Goal: Task Accomplishment & Management: Manage account settings

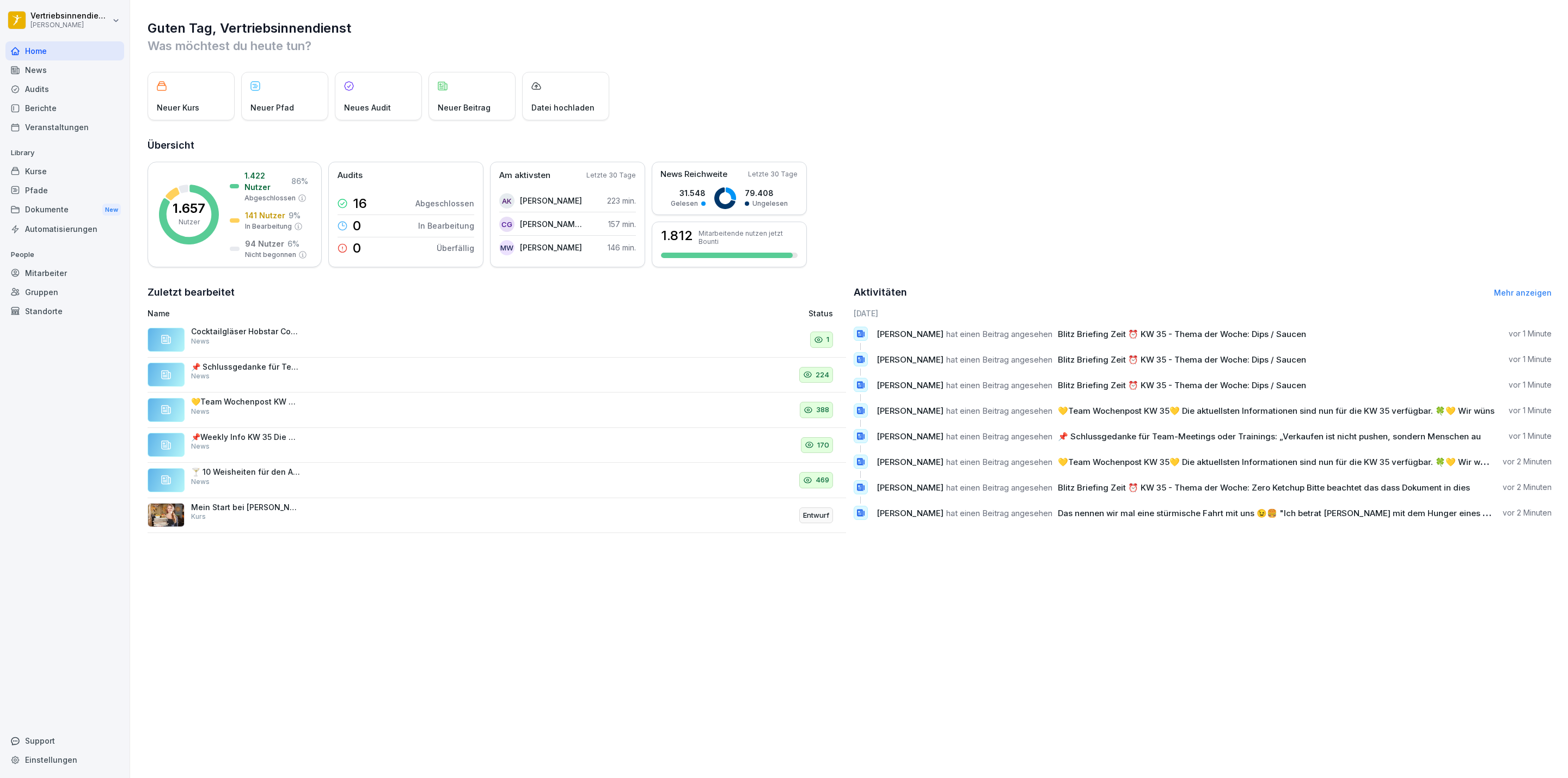
click at [48, 268] on div "Mitarbeiter" at bounding box center [65, 273] width 119 height 19
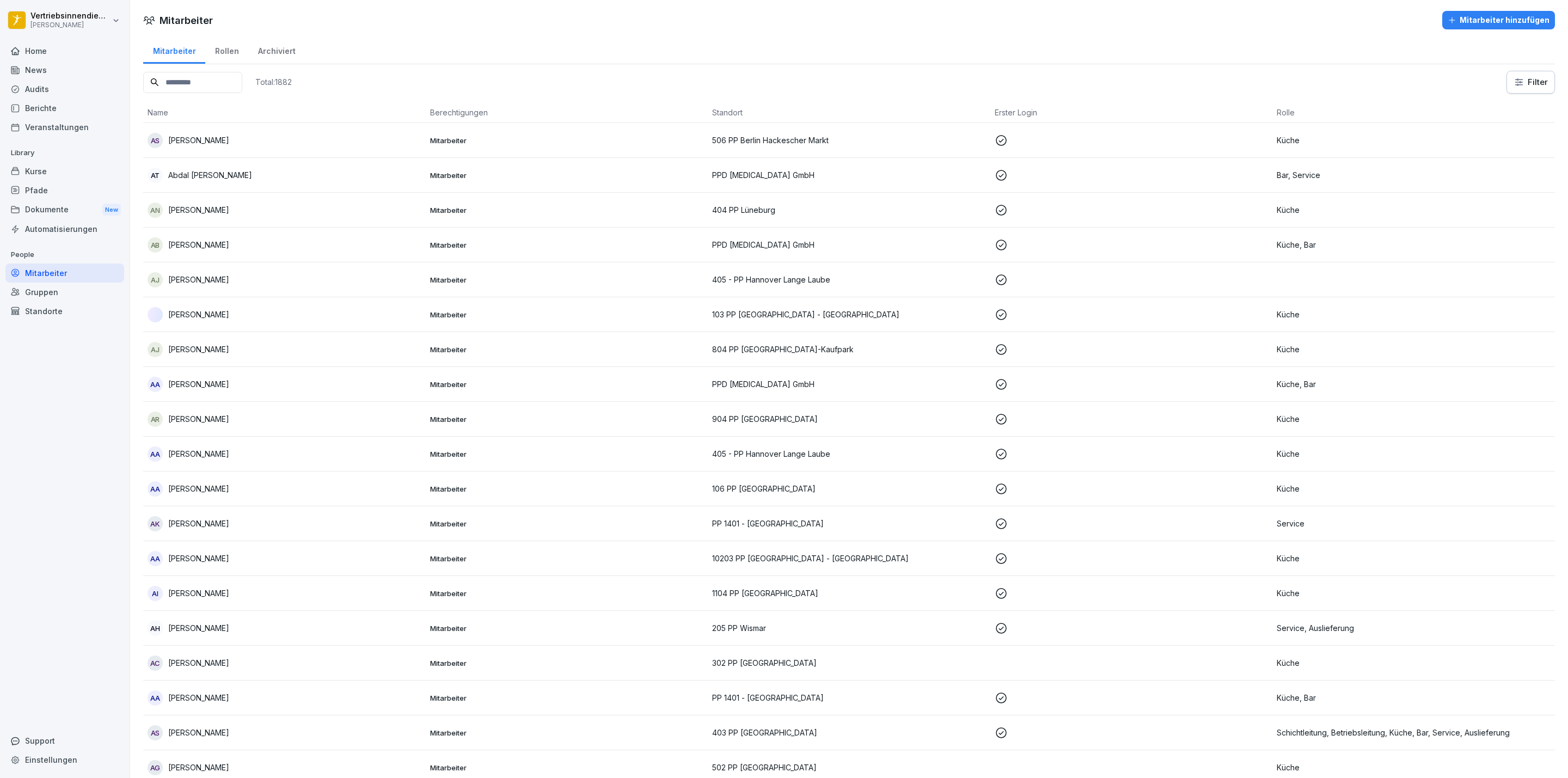
click at [233, 86] on input at bounding box center [192, 82] width 99 height 21
click at [231, 83] on input at bounding box center [192, 82] width 99 height 21
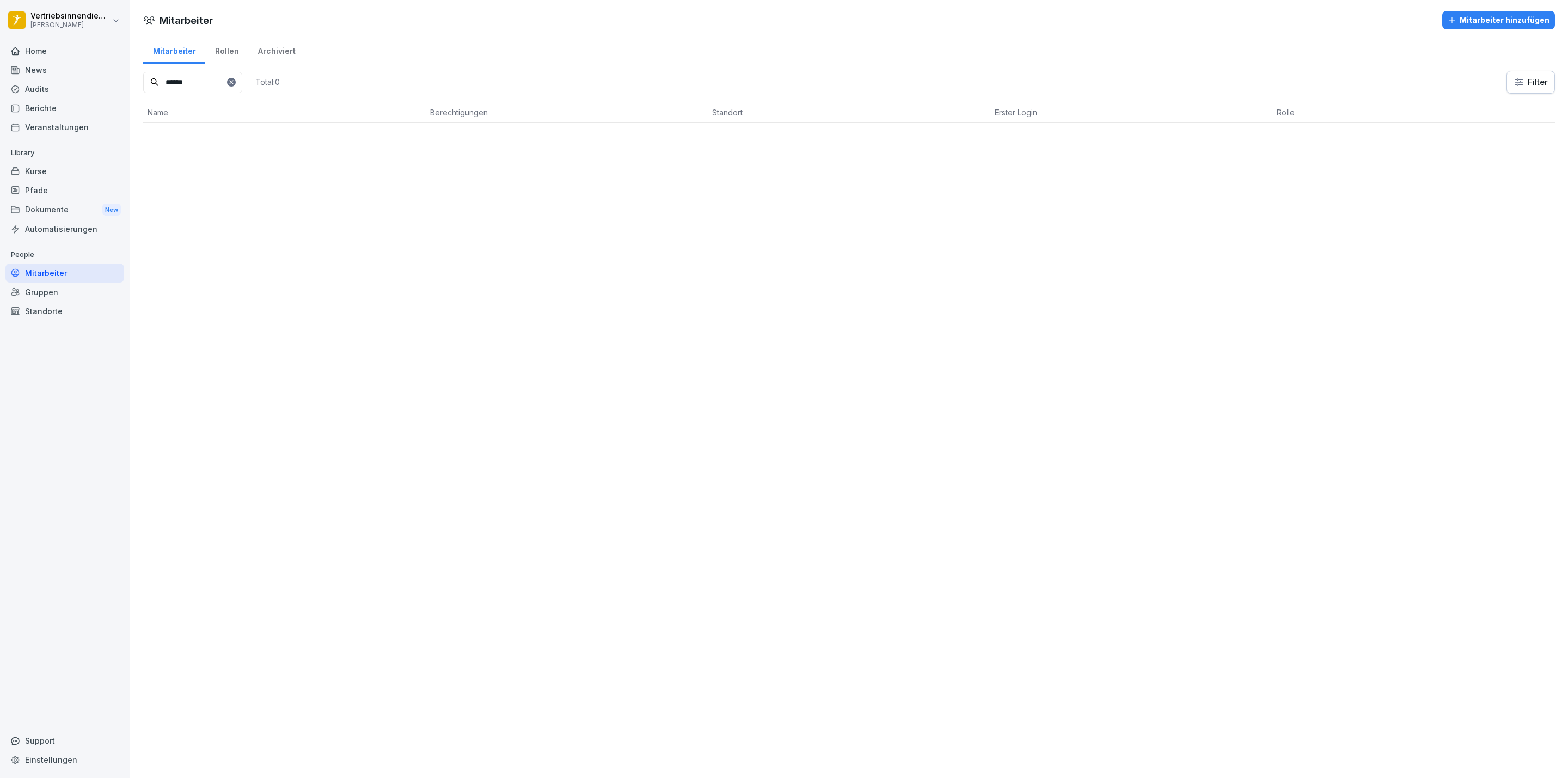
click at [230, 83] on input "*****" at bounding box center [192, 82] width 99 height 21
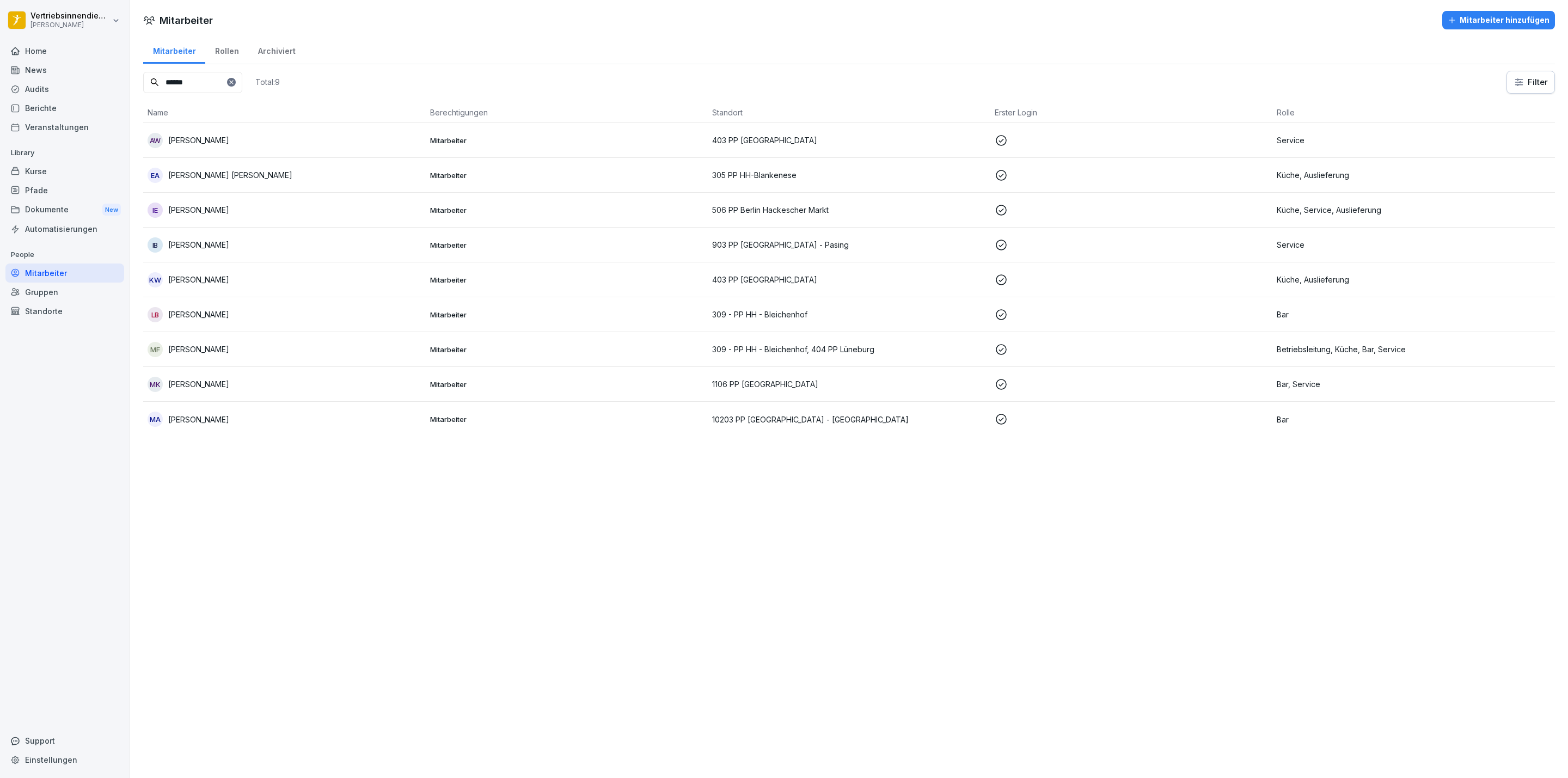
type input "******"
click at [257, 343] on div "MF [PERSON_NAME]" at bounding box center [284, 349] width 274 height 15
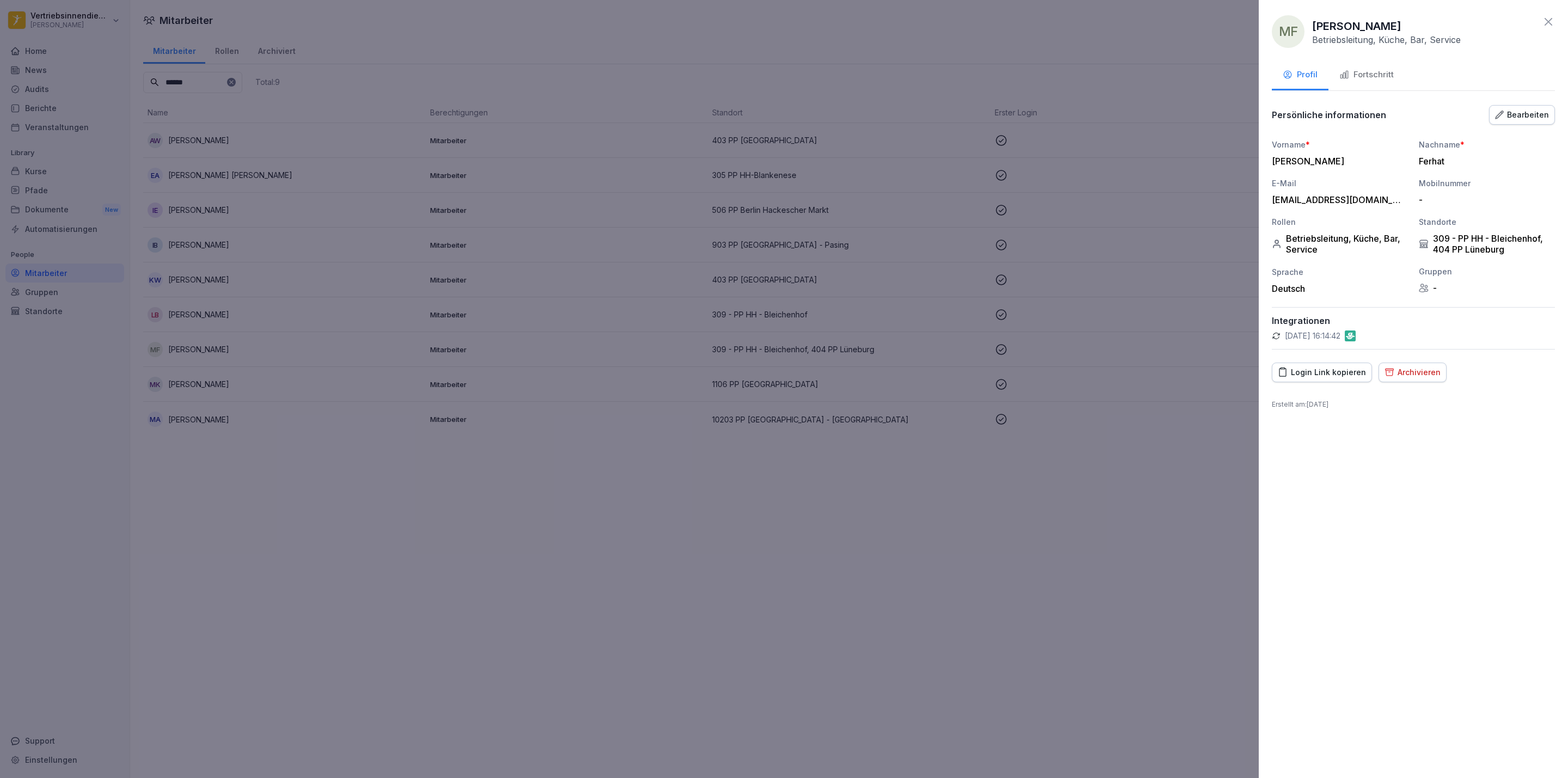
click at [1501, 113] on icon "button" at bounding box center [1499, 114] width 8 height 8
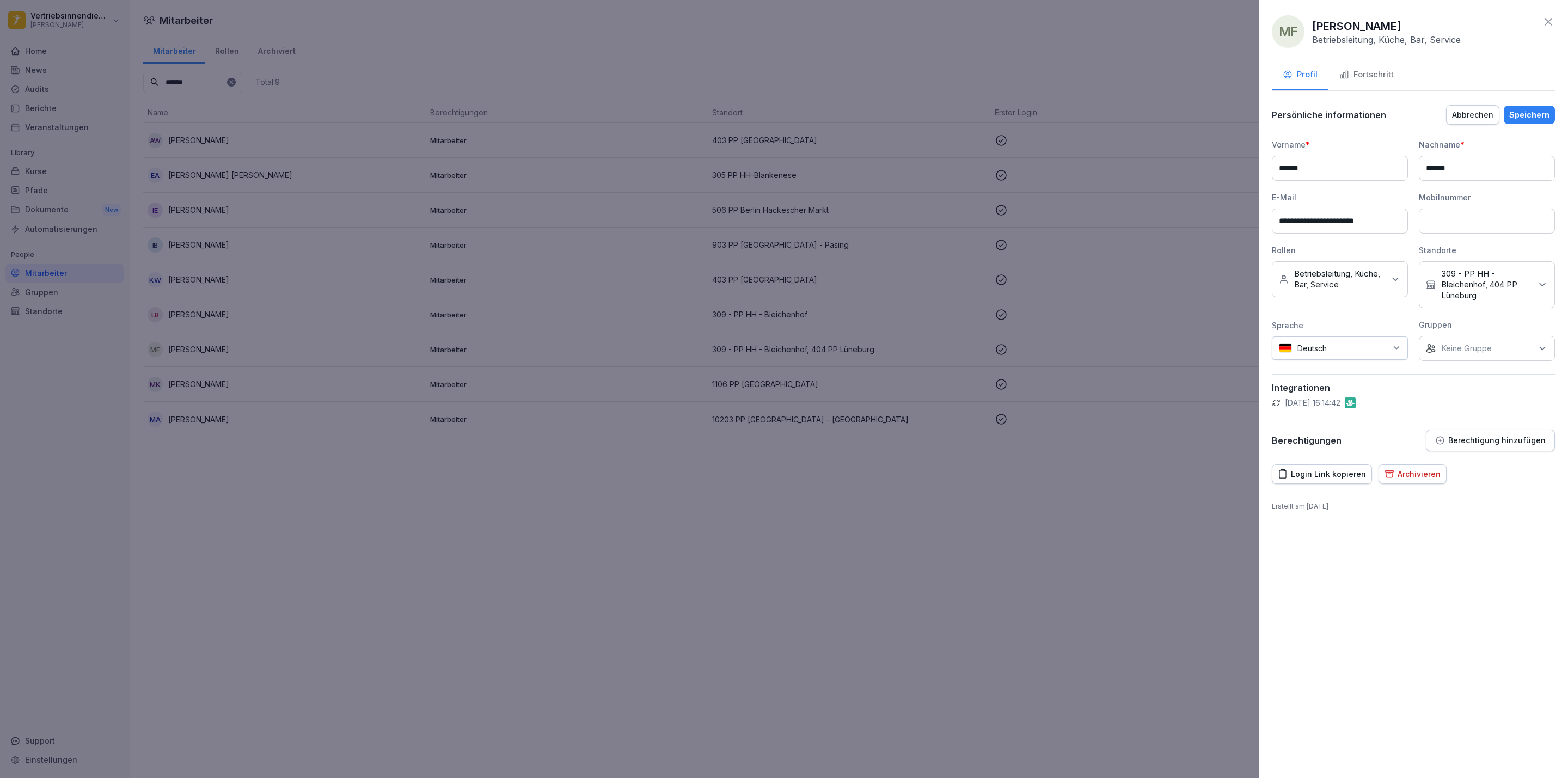
click at [1475, 285] on p "309 - PP HH - Bleichenhof, 404 PP Lüneburg" at bounding box center [1486, 285] width 90 height 33
click at [1480, 17] on div "MF [PERSON_NAME] Betriebsleitung, Küche, Bar, Service" at bounding box center [1413, 32] width 283 height 33
click at [1428, 58] on div "**********" at bounding box center [1413, 389] width 309 height 778
click at [1517, 114] on div "Speichern" at bounding box center [1529, 115] width 40 height 12
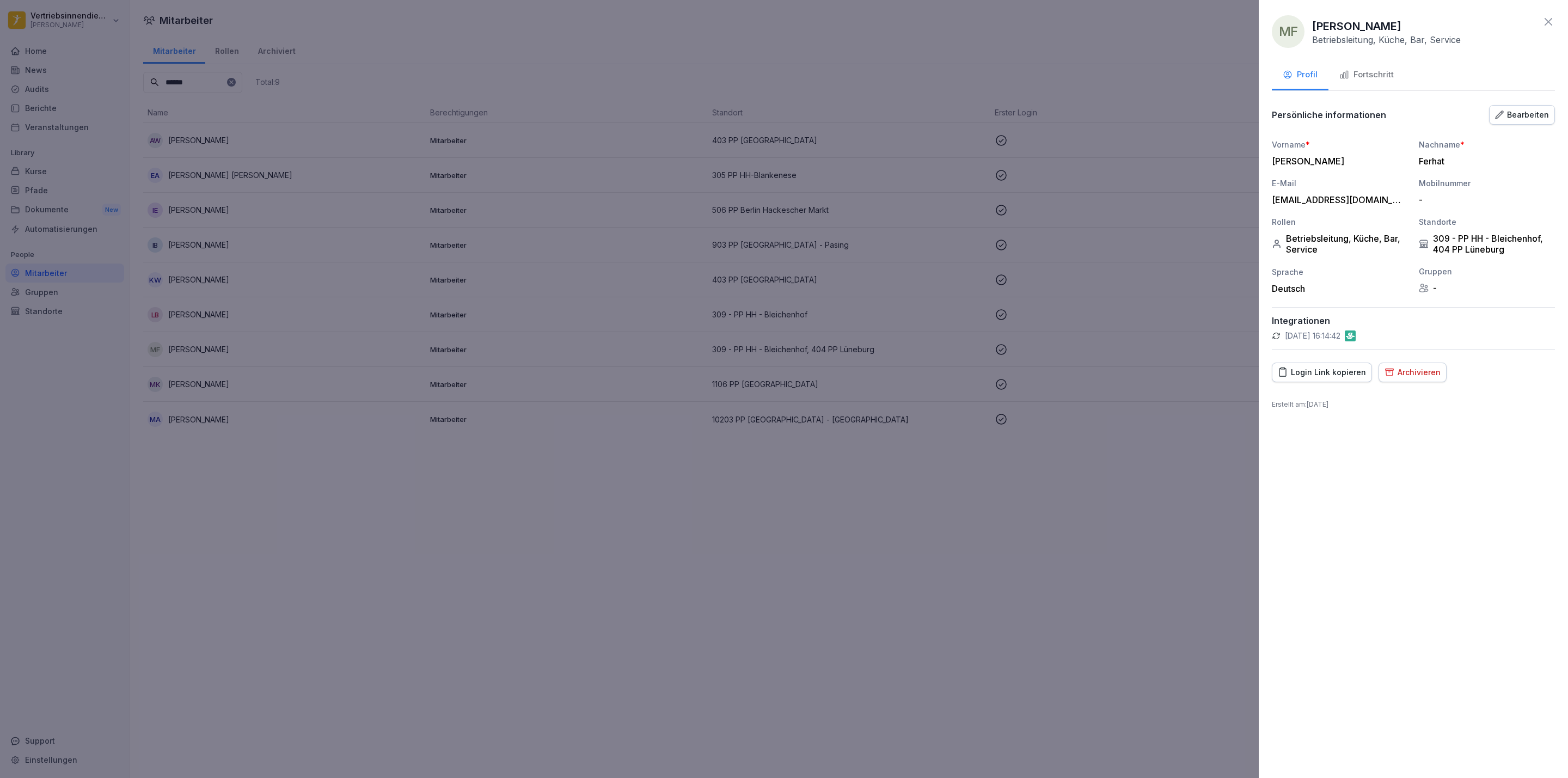
click at [1541, 21] on div "MF [PERSON_NAME] Betriebsleitung, Küche, Bar, Service" at bounding box center [1413, 32] width 283 height 33
click at [1550, 16] on icon at bounding box center [1548, 21] width 13 height 13
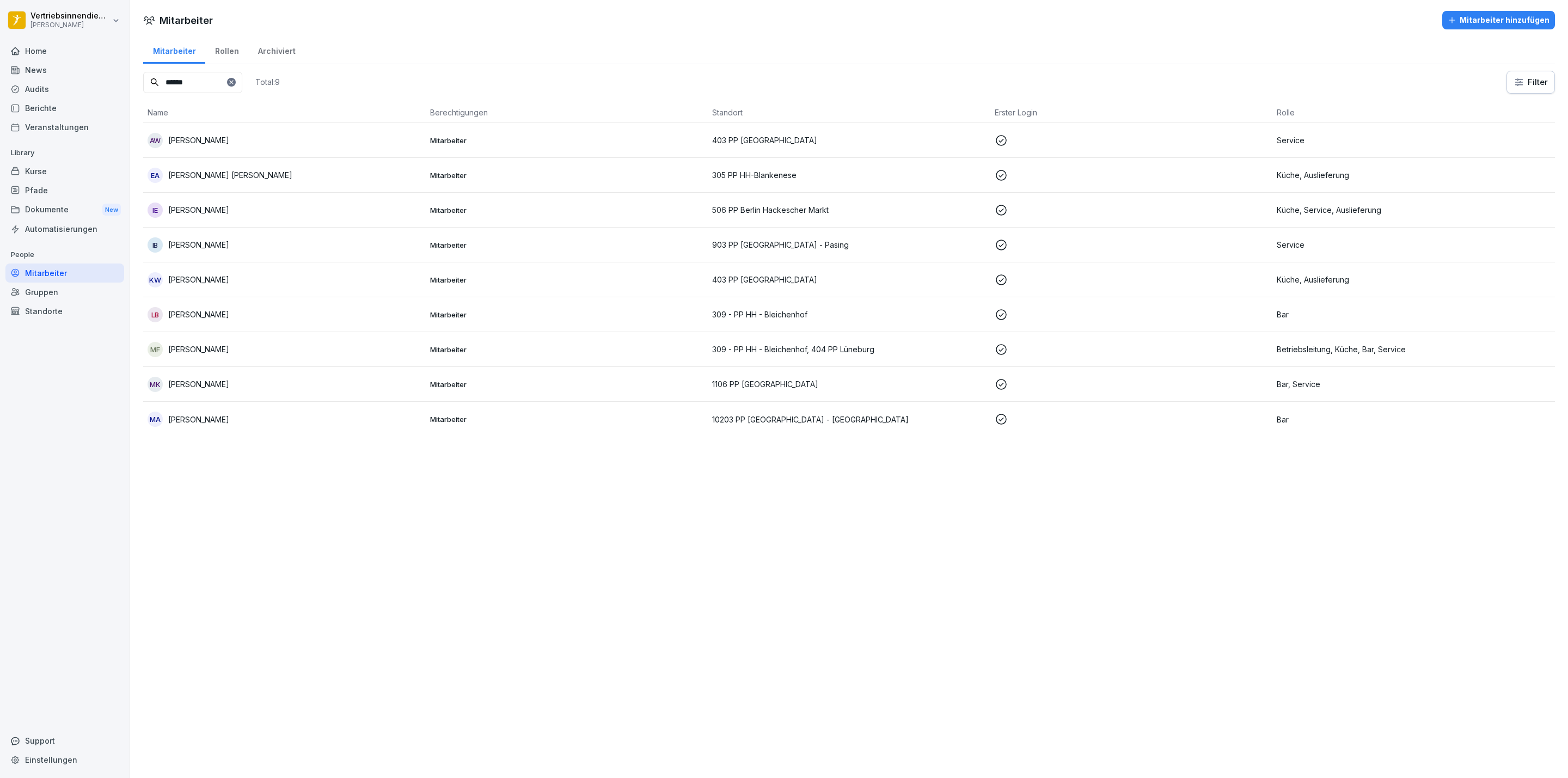
click at [1143, 51] on div "Mitarbeiter Rollen Archiviert" at bounding box center [849, 50] width 1412 height 29
click at [235, 82] on icon at bounding box center [231, 82] width 7 height 7
click at [689, 41] on div "Mitarbeiter Rollen Archiviert" at bounding box center [849, 50] width 1412 height 29
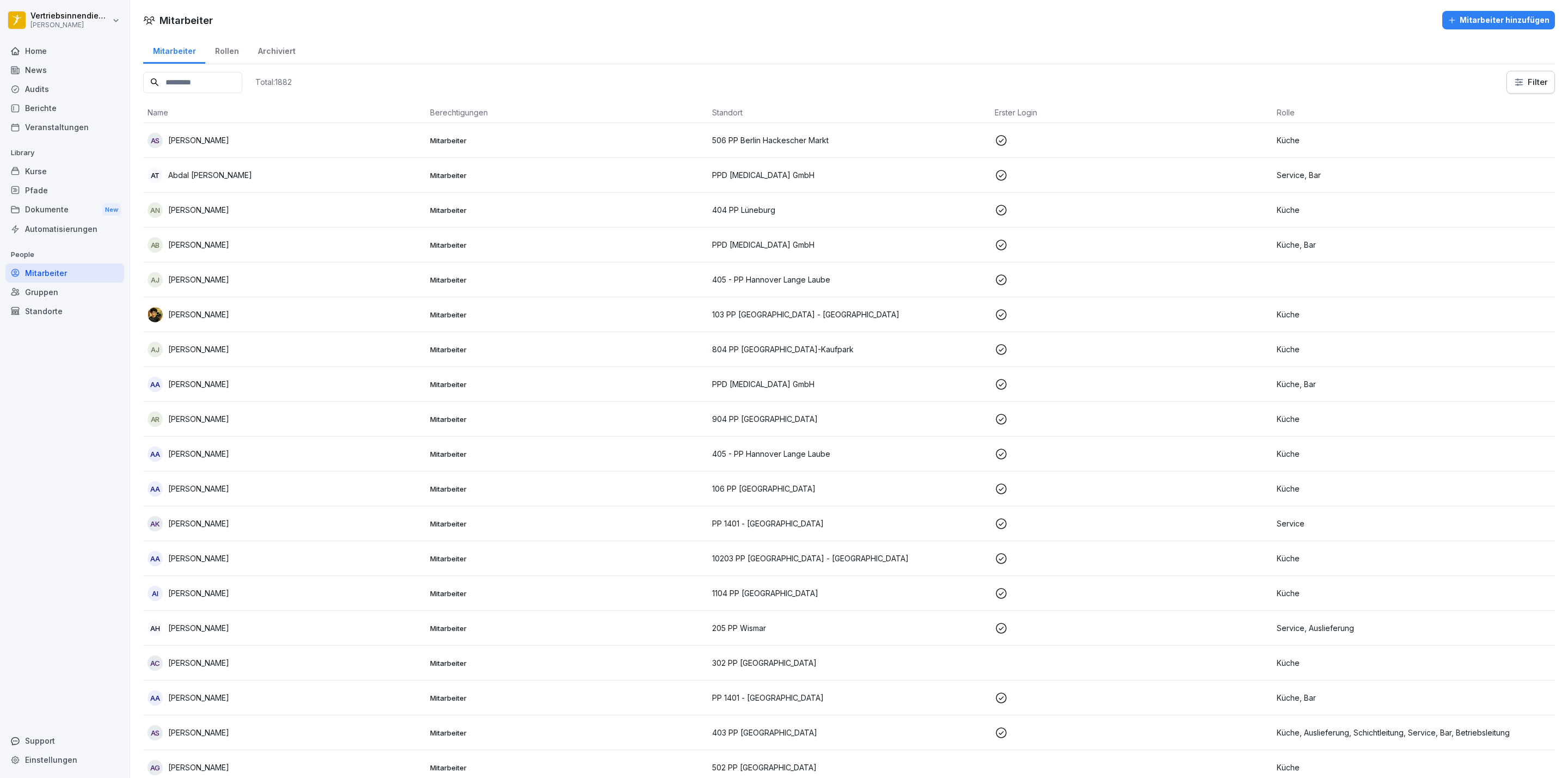
click at [239, 88] on input at bounding box center [192, 82] width 99 height 21
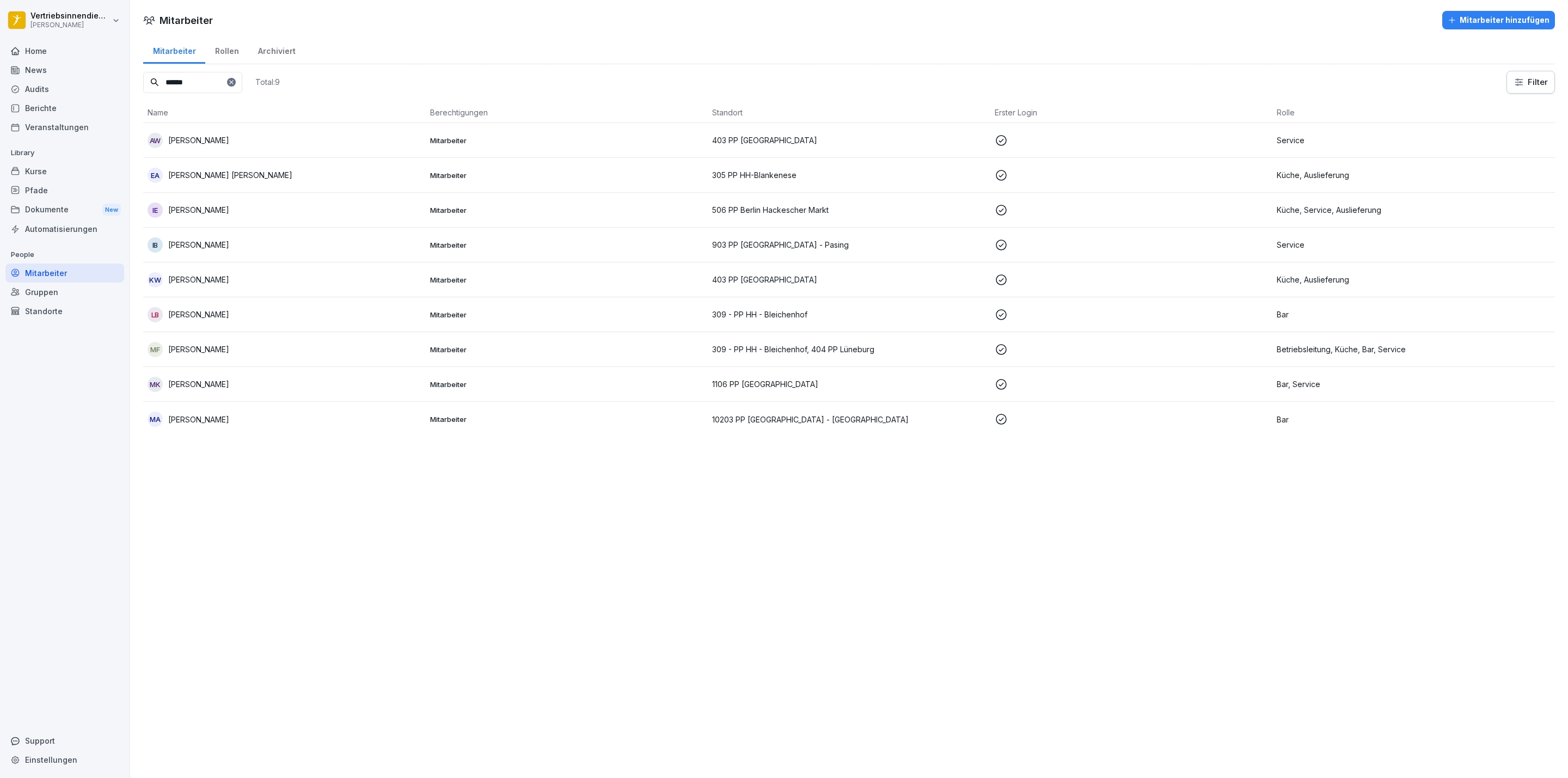
type input "******"
click at [223, 348] on div "MF [PERSON_NAME]" at bounding box center [284, 349] width 274 height 15
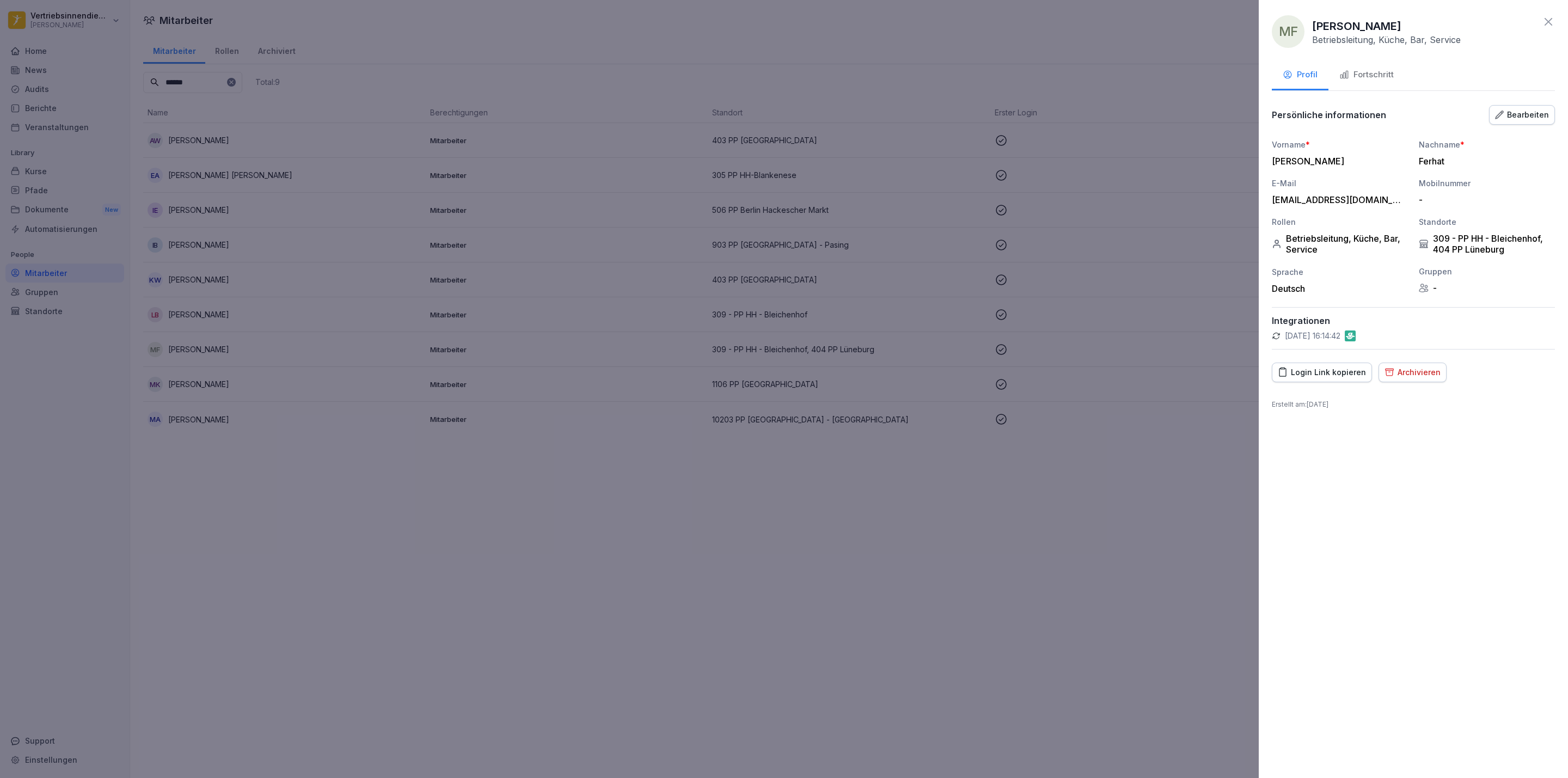
click at [1382, 72] on div "Fortschritt" at bounding box center [1366, 75] width 54 height 13
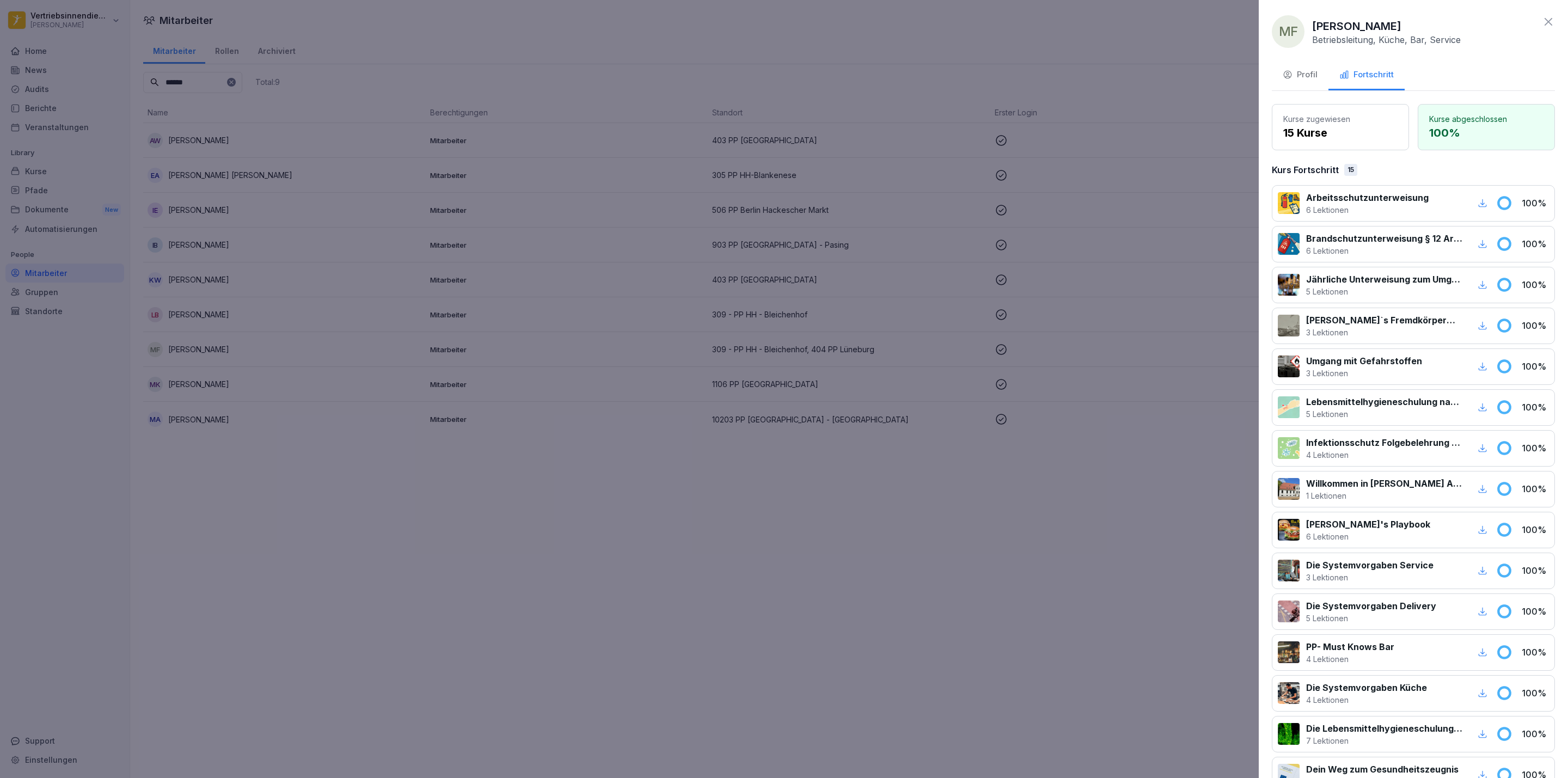
click at [1310, 80] on button "Profil" at bounding box center [1300, 75] width 57 height 29
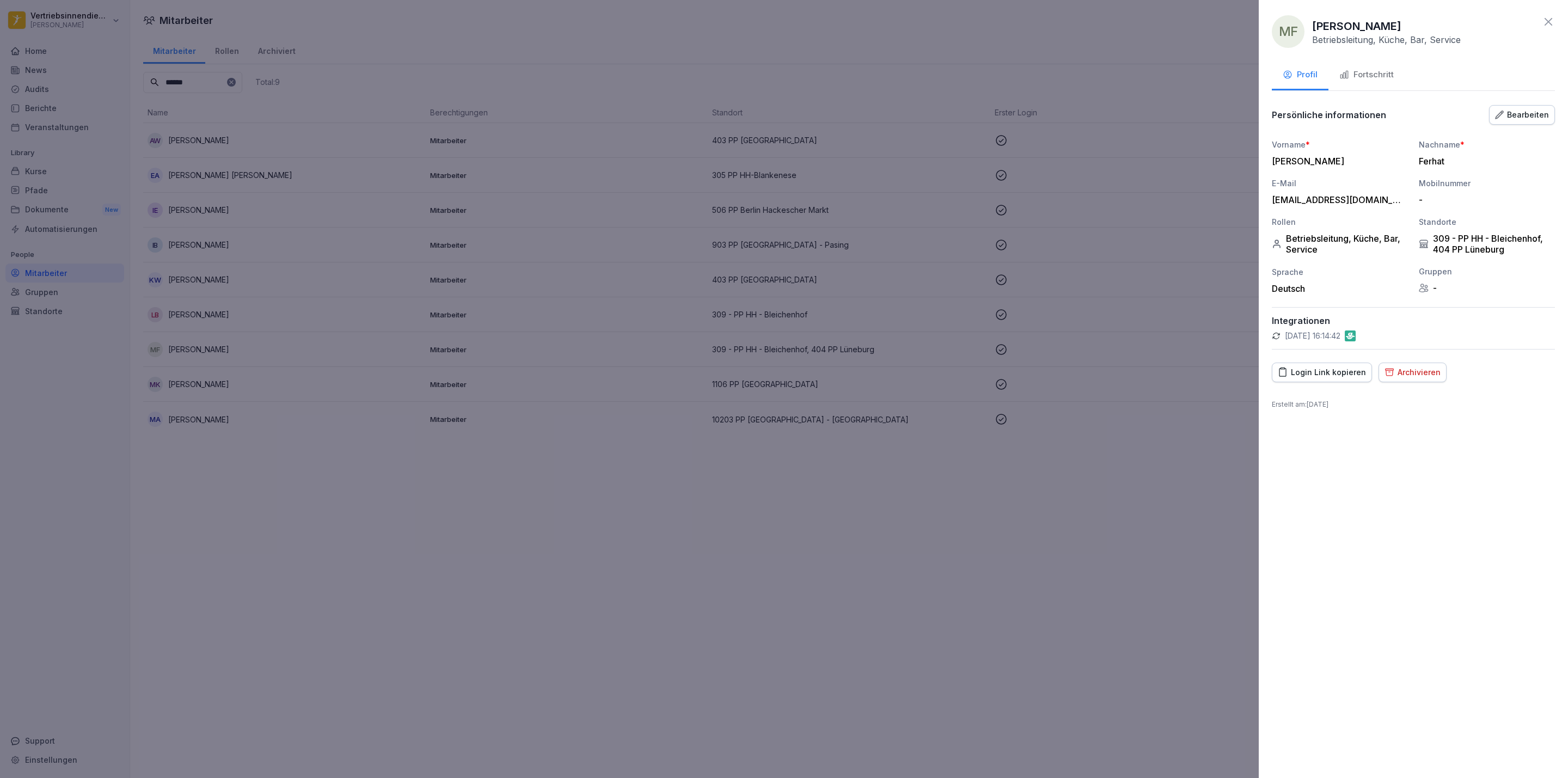
click at [1534, 114] on div "Bearbeiten" at bounding box center [1522, 115] width 54 height 12
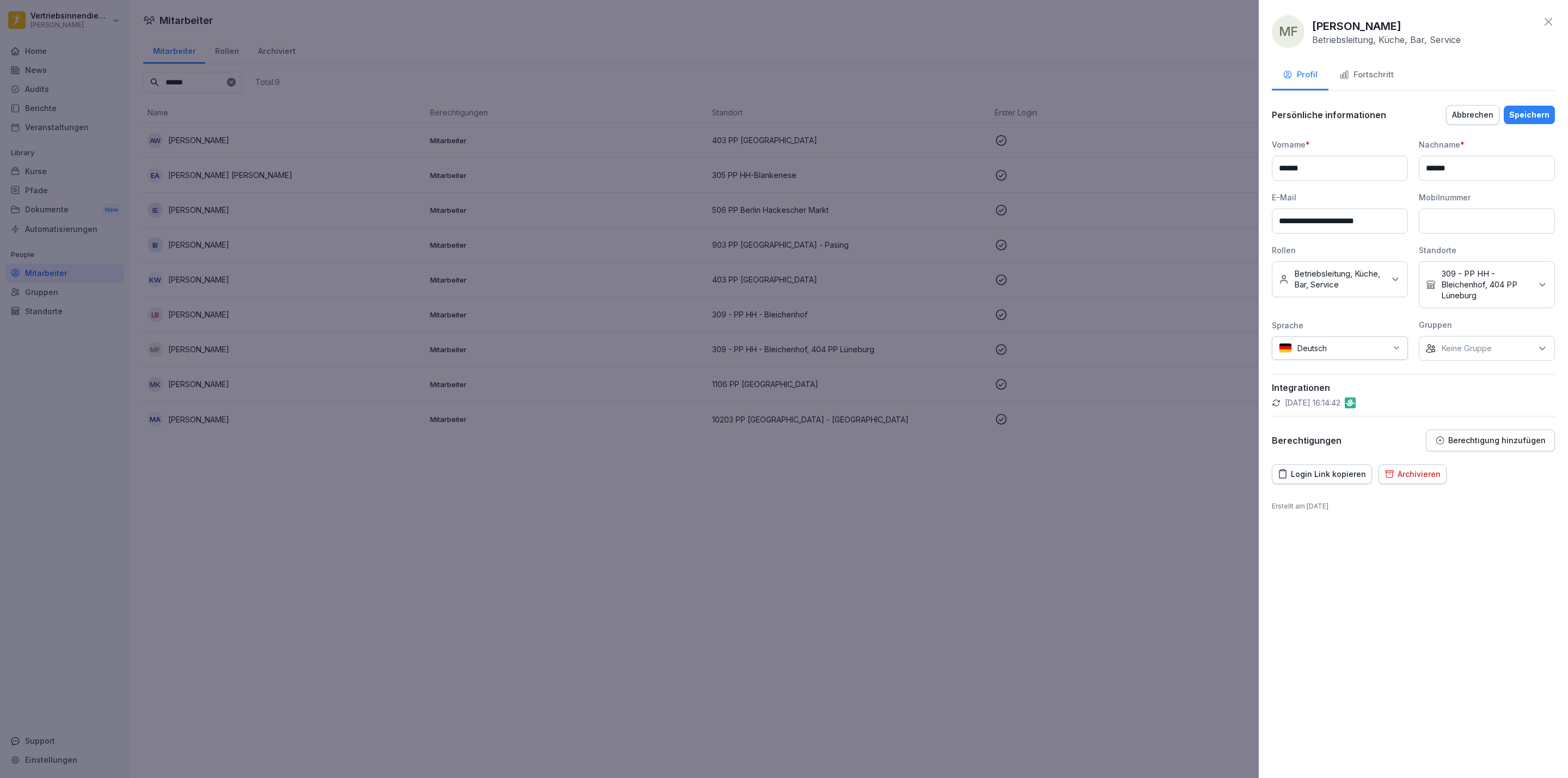
click at [1479, 286] on p "309 - PP HH - Bleichenhof, 404 PP Lüneburg" at bounding box center [1486, 285] width 90 height 33
type input "******"
click at [1432, 351] on button "309 - PP HH - Bleichenhof" at bounding box center [1431, 348] width 10 height 10
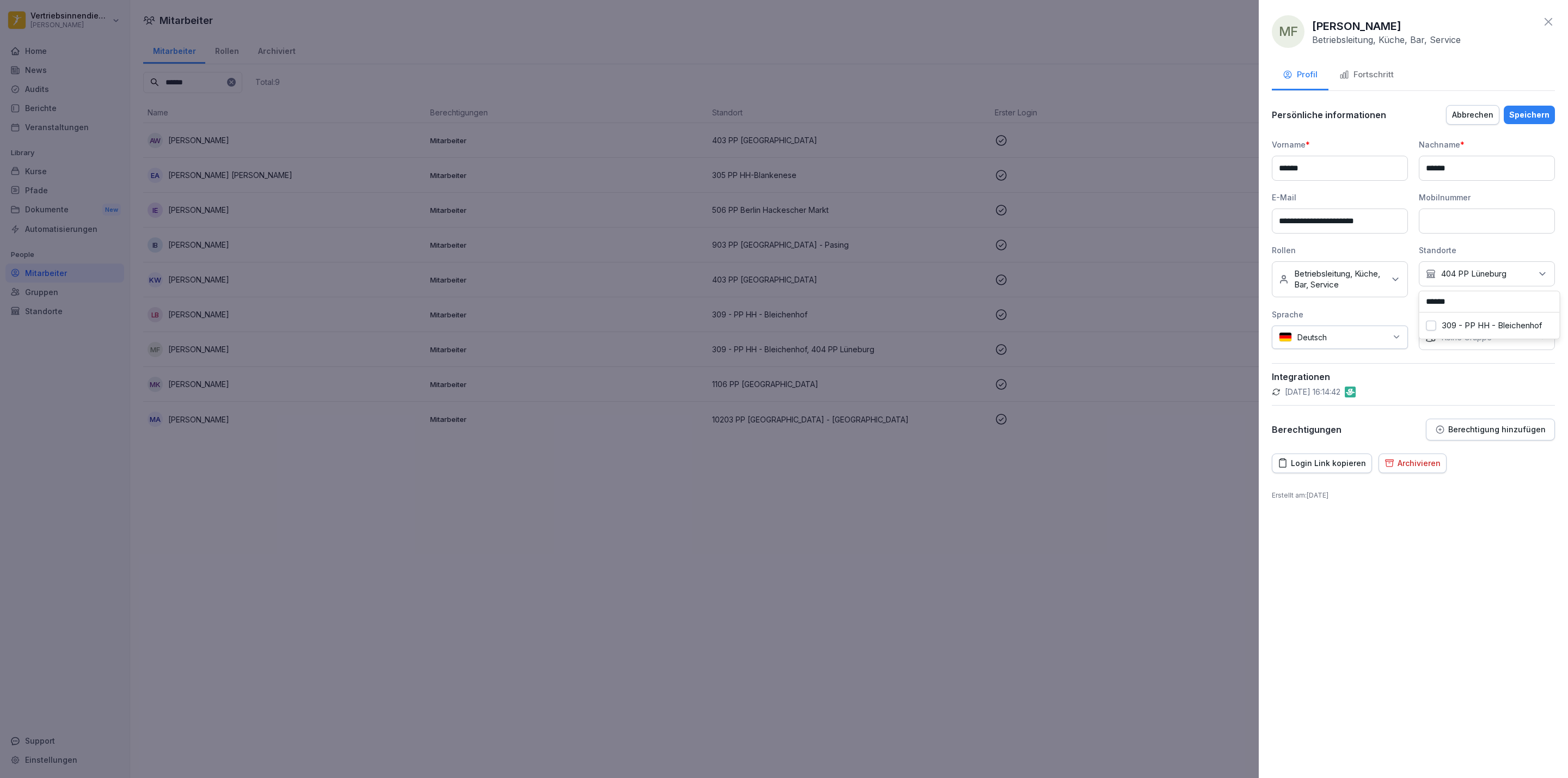
click at [1535, 114] on div "Speichern" at bounding box center [1529, 115] width 40 height 12
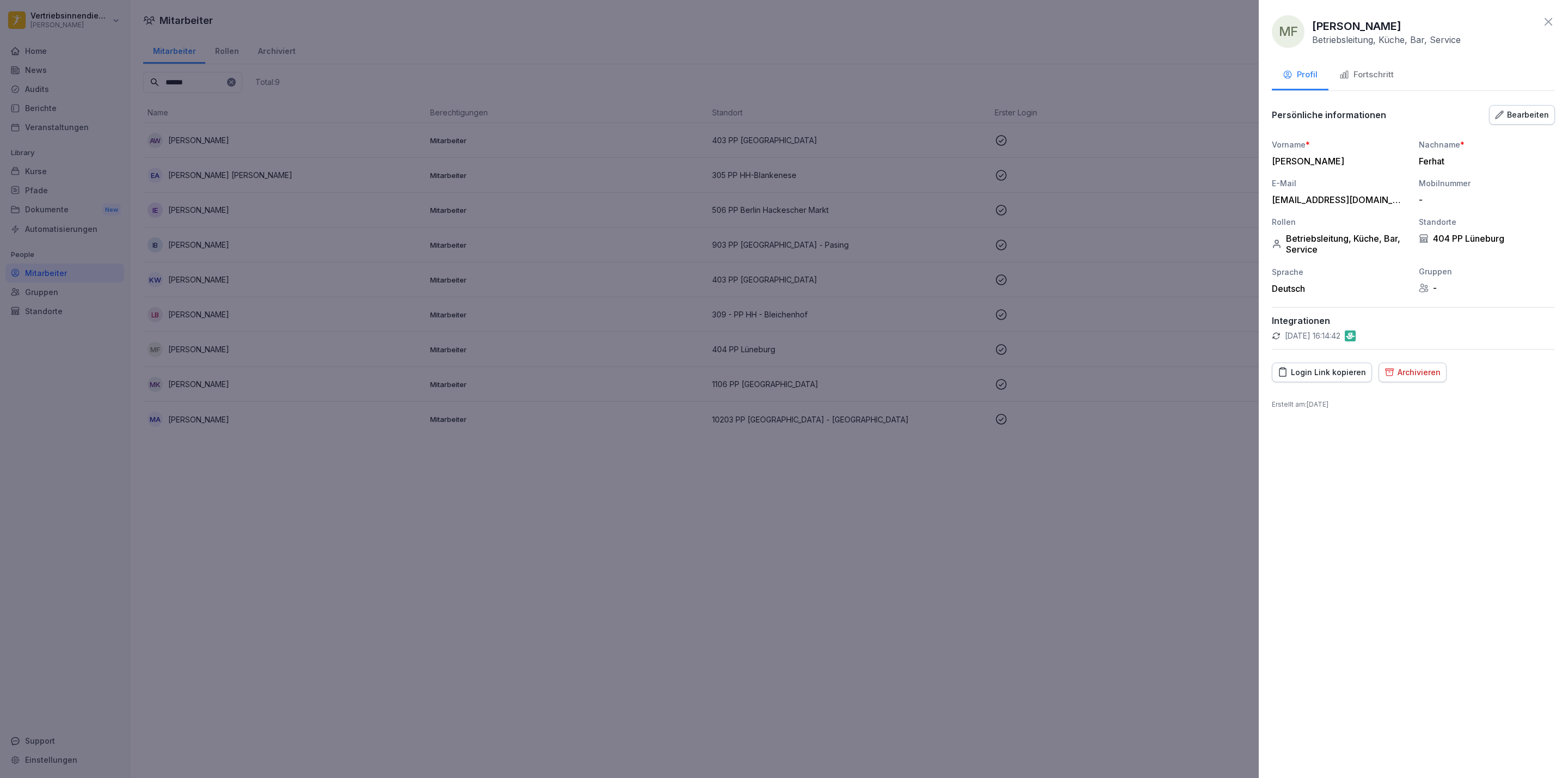
drag, startPoint x: 1545, startPoint y: 19, endPoint x: 1538, endPoint y: 49, distance: 30.8
click at [1545, 20] on icon at bounding box center [1548, 21] width 13 height 13
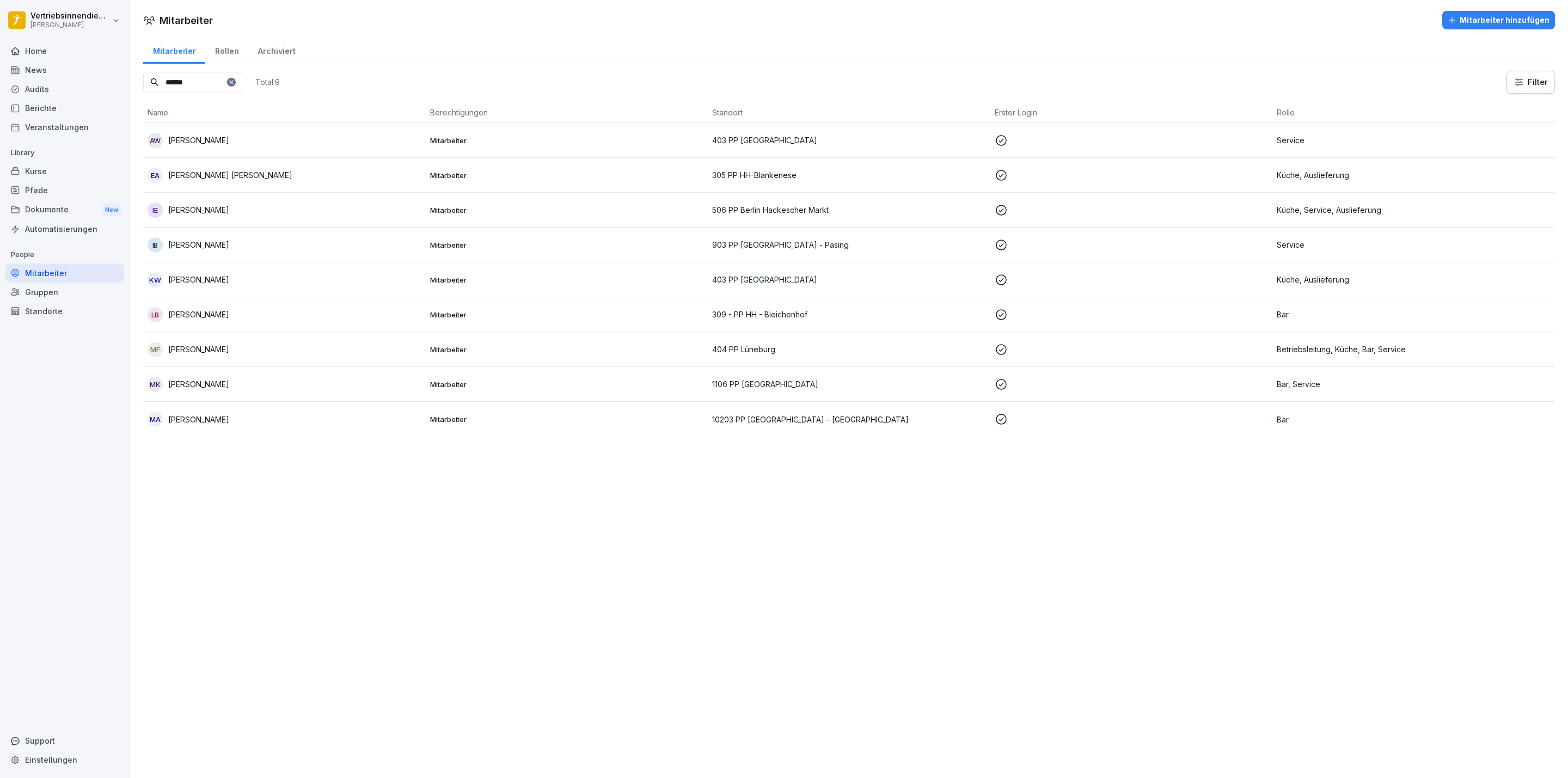
click at [966, 689] on div "Mitarbeiter Mitarbeiter hinzufügen Mitarbeiter Rollen Archiviert ****** Total: …" at bounding box center [849, 389] width 1438 height 778
click at [62, 44] on div "Home" at bounding box center [65, 51] width 119 height 19
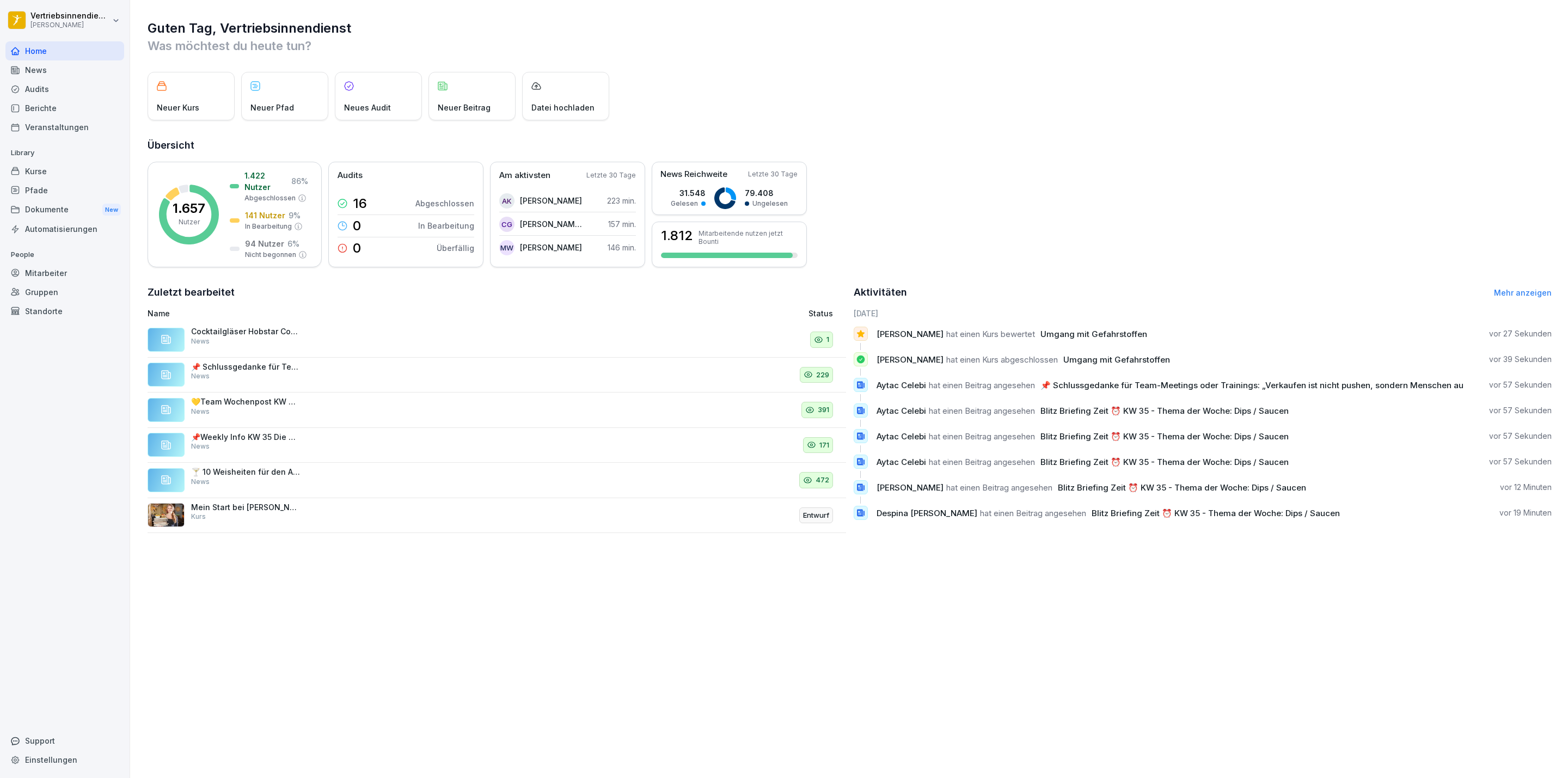
click at [17, 60] on div "News" at bounding box center [65, 69] width 119 height 19
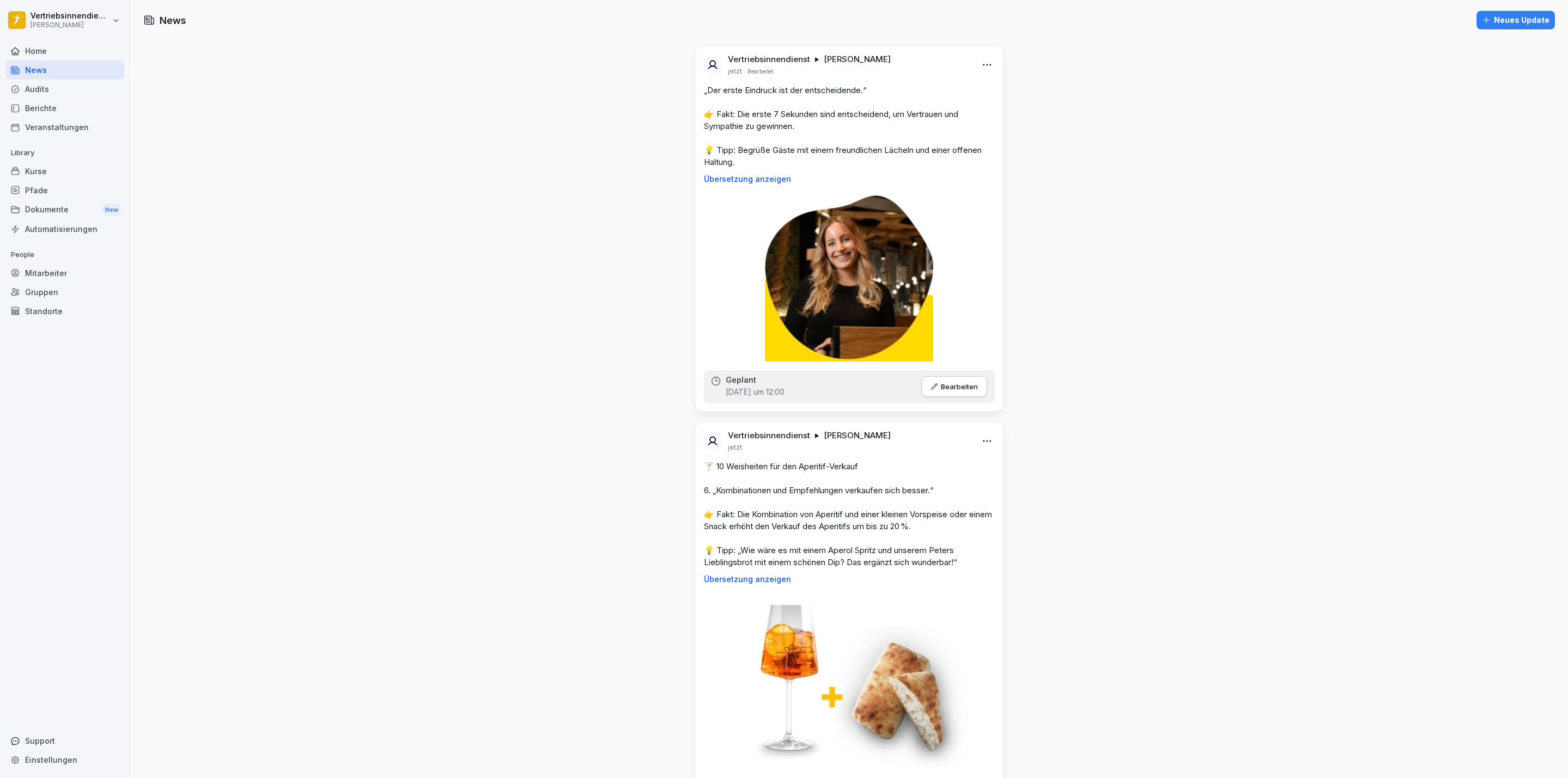
click at [41, 58] on div "Home" at bounding box center [65, 51] width 119 height 19
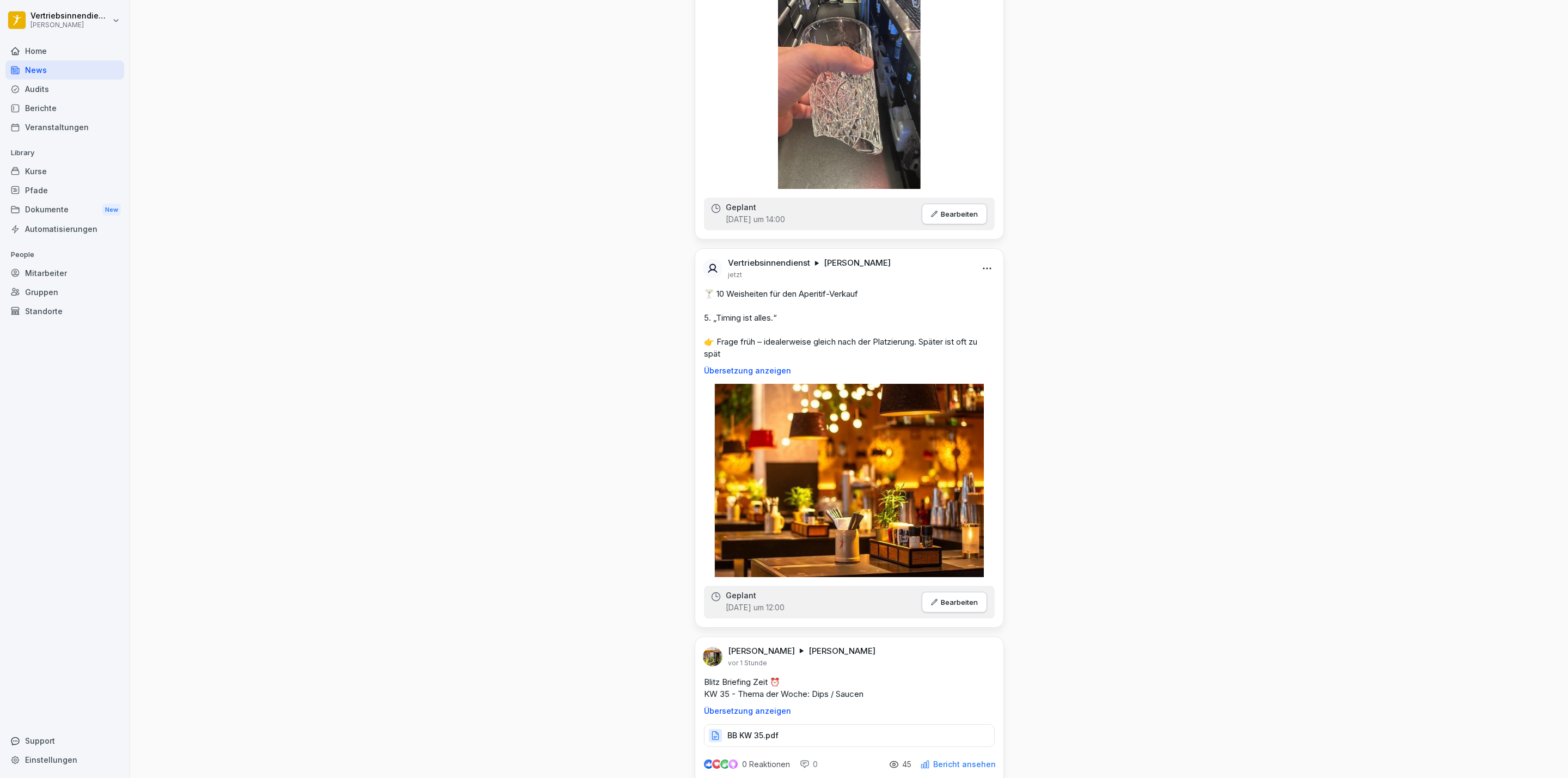
scroll to position [1389, 0]
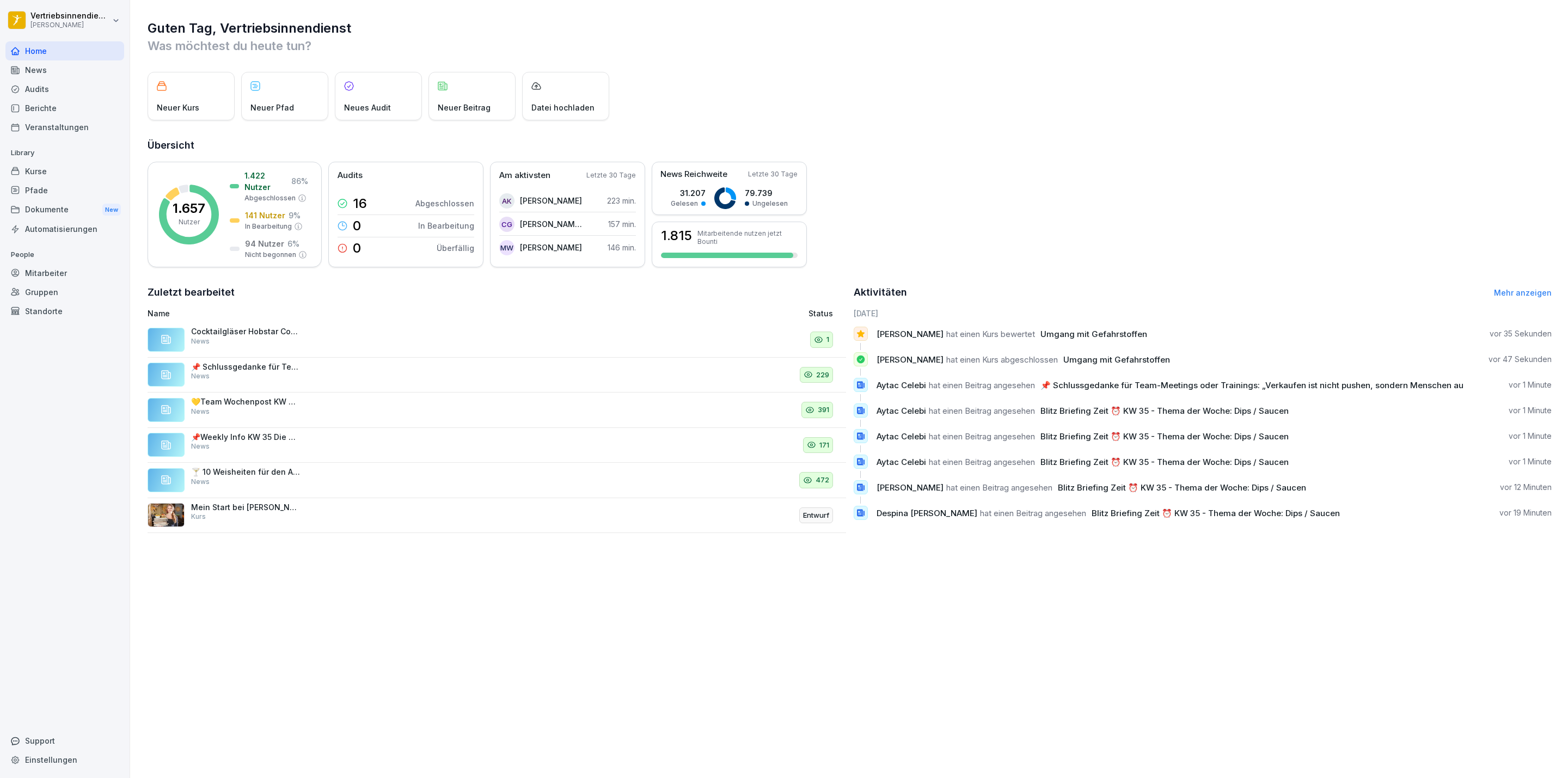
click at [247, 337] on div "Cocktailgläser Hobstar Cooler – Hinweise • Nicht stapeln • Nur abgekühlt verwen…" at bounding box center [245, 337] width 109 height 19
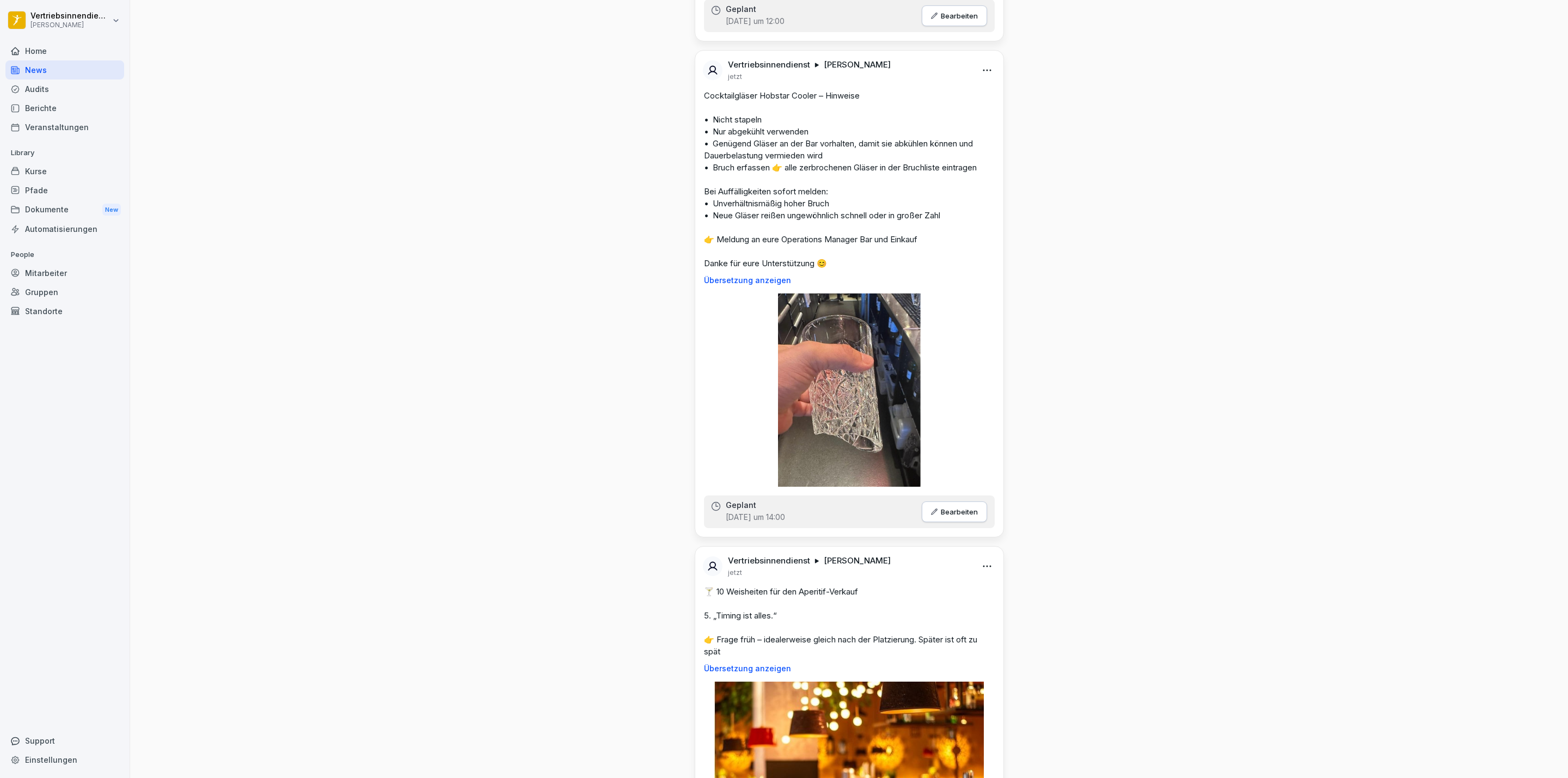
scroll to position [980, 0]
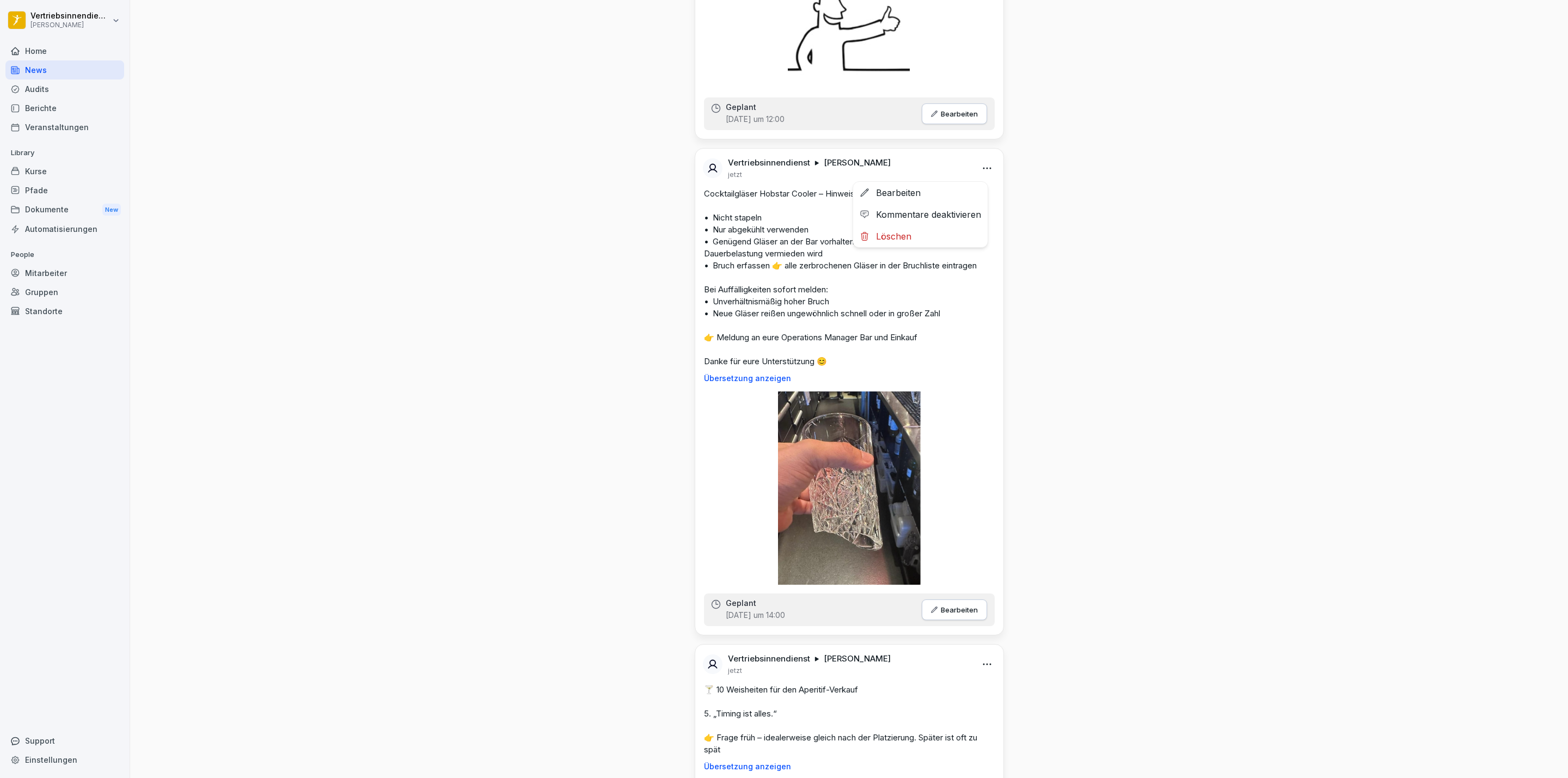
click at [976, 168] on html "Vertriebsinnendienst [PERSON_NAME] Home News Audits Berichte Veranstaltungen Li…" at bounding box center [784, 389] width 1568 height 778
click at [919, 188] on div "Bearbeiten" at bounding box center [920, 193] width 135 height 22
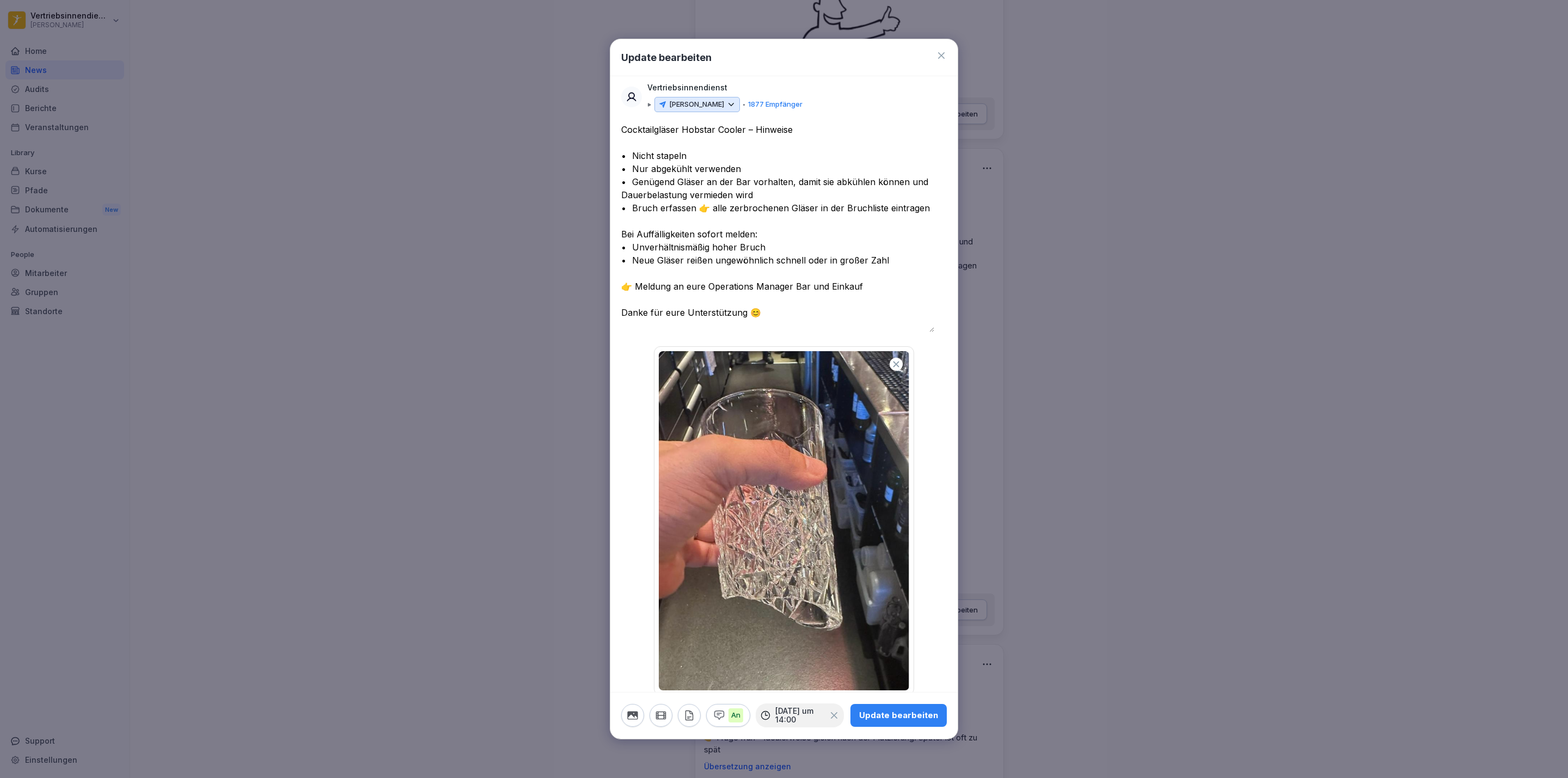
click at [726, 107] on icon at bounding box center [731, 105] width 10 height 10
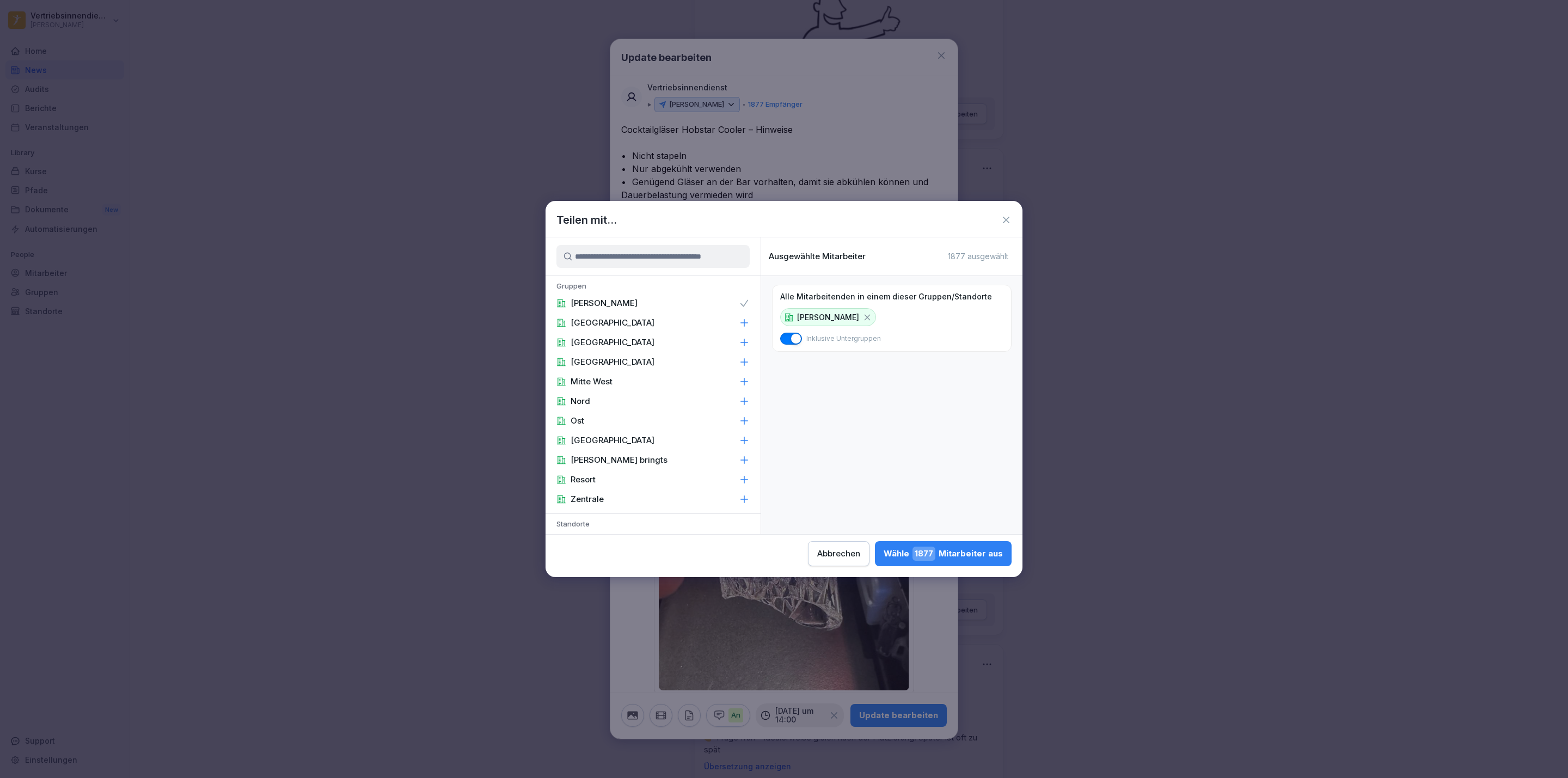
click at [678, 498] on div "Zentrale" at bounding box center [653, 499] width 215 height 19
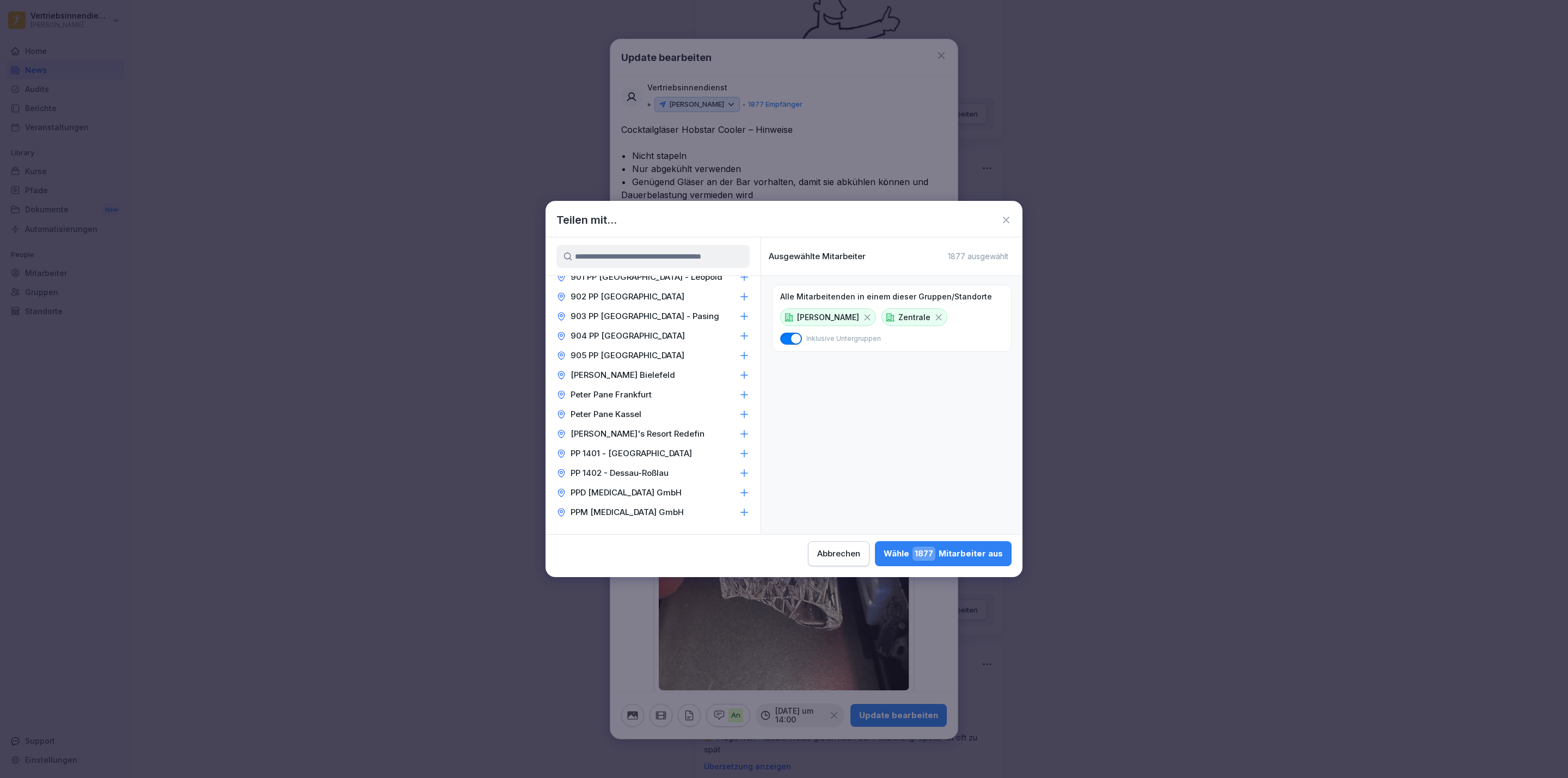
scroll to position [1307, 0]
click at [623, 467] on div "Ass. Geschäftsführung" at bounding box center [653, 477] width 215 height 19
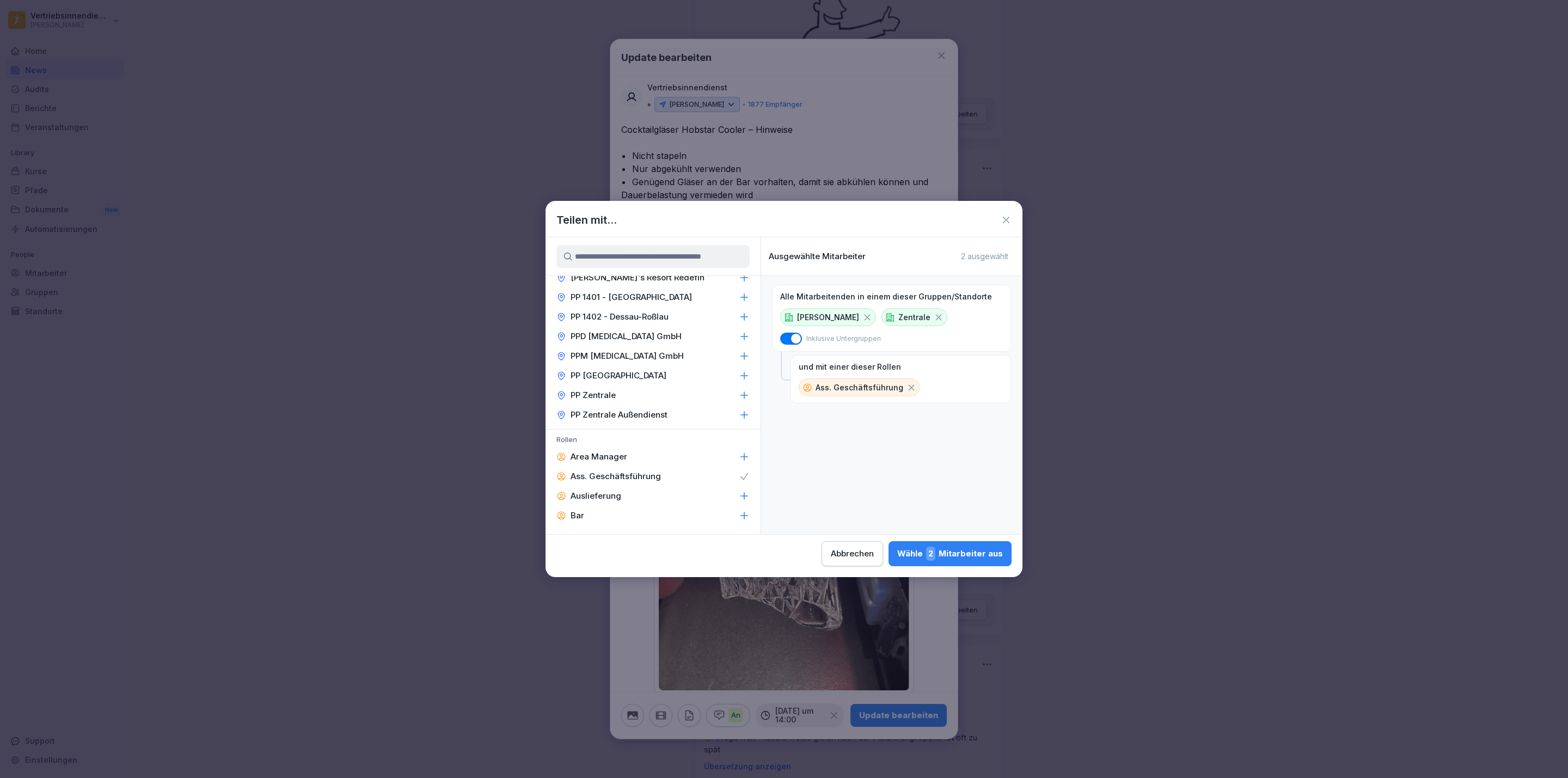
click at [626, 447] on div "Area Manager" at bounding box center [653, 457] width 215 height 19
click at [617, 525] on div "Barleitung" at bounding box center [653, 535] width 215 height 19
click at [627, 545] on div "Betriebsleitung" at bounding box center [653, 555] width 215 height 19
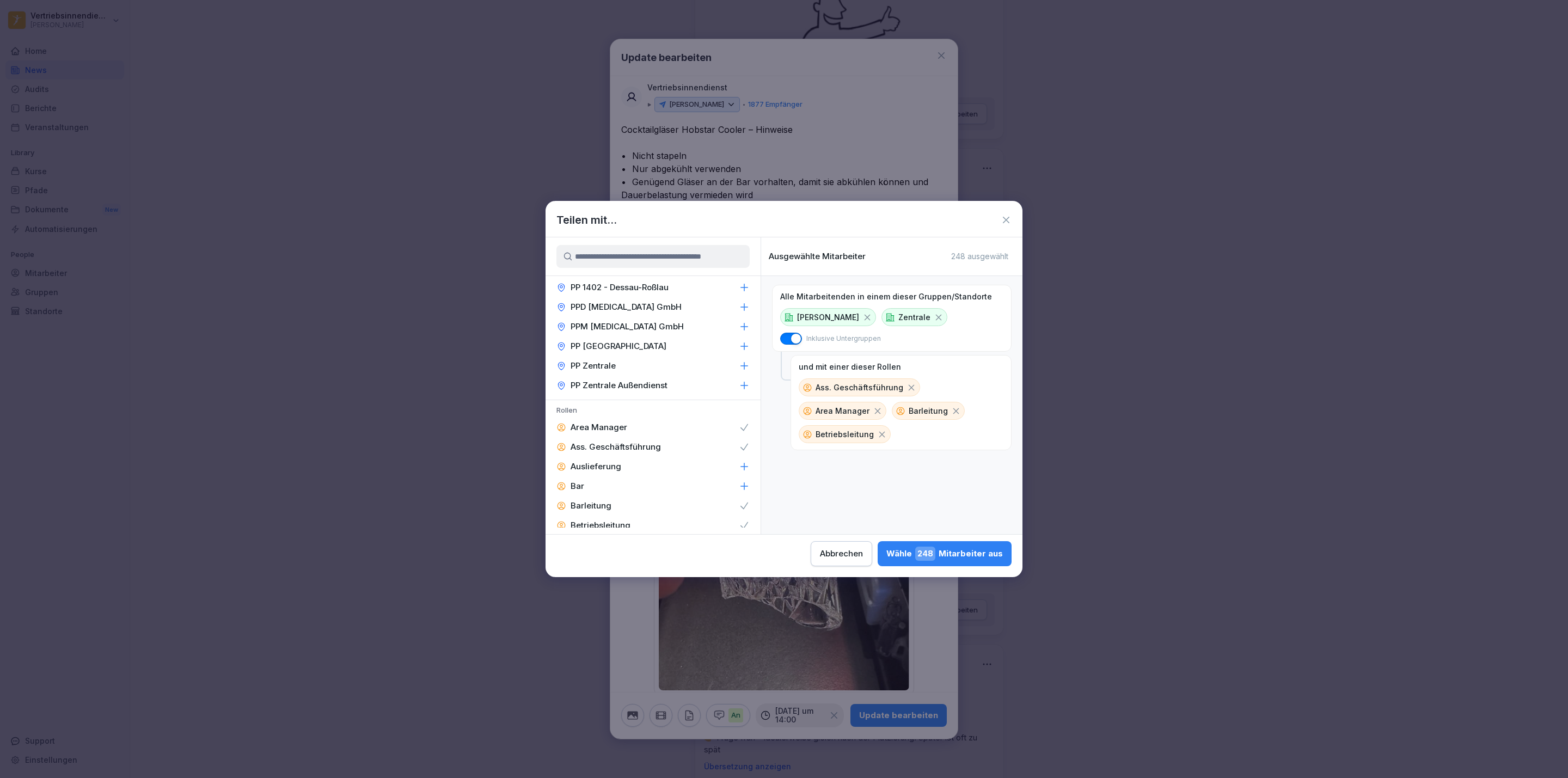
scroll to position [1350, 0]
click at [577, 467] on p "Bar" at bounding box center [577, 472] width 13 height 11
click at [586, 398] on div "F&B" at bounding box center [653, 407] width 215 height 19
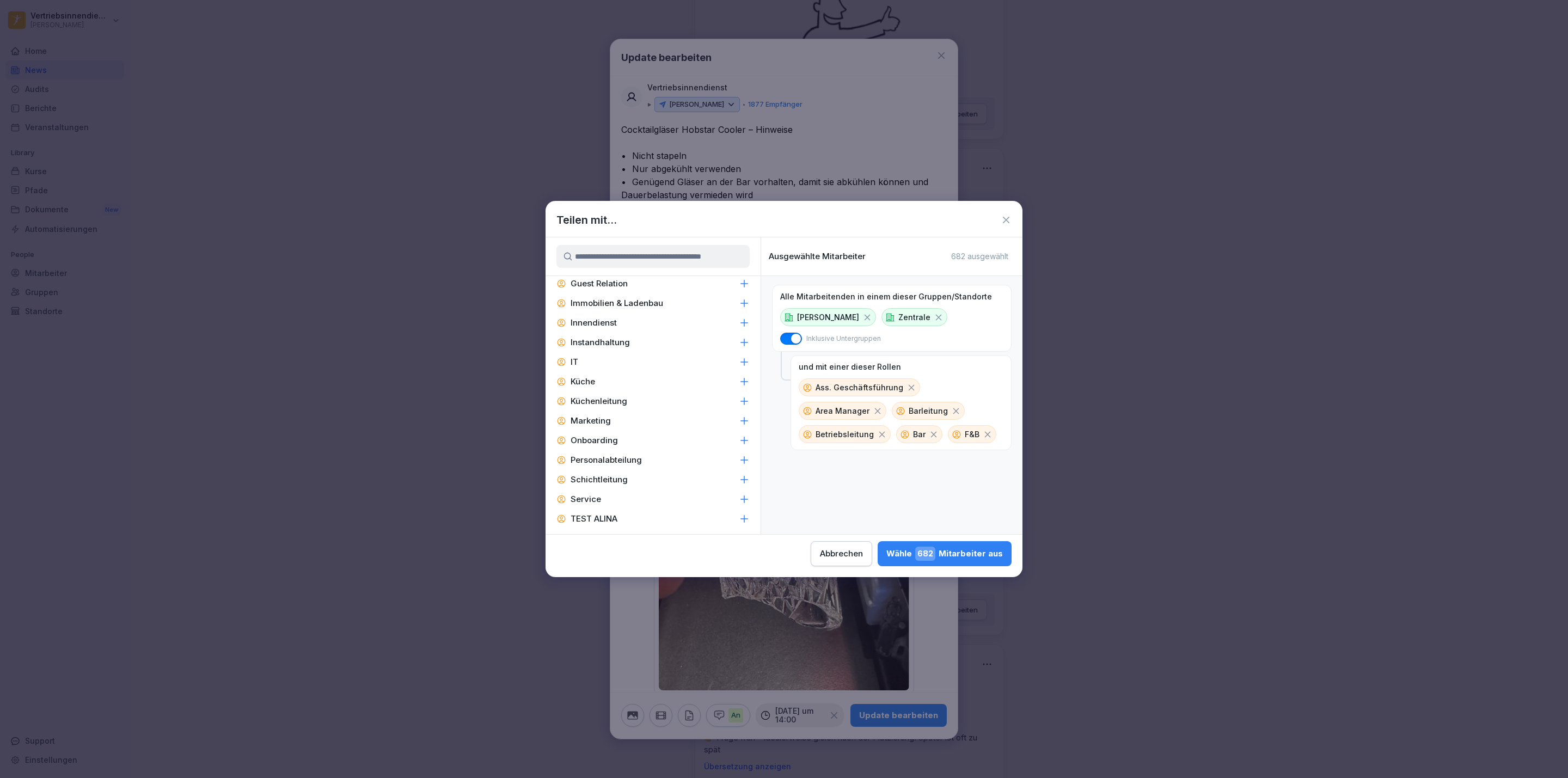
click at [600, 533] on p "Zentral-Admin" at bounding box center [599, 539] width 57 height 11
click at [600, 553] on p "Zentral-Admins" at bounding box center [601, 558] width 61 height 11
click at [919, 549] on div "[PERSON_NAME] 697 Mitarbeiter aus" at bounding box center [944, 553] width 116 height 14
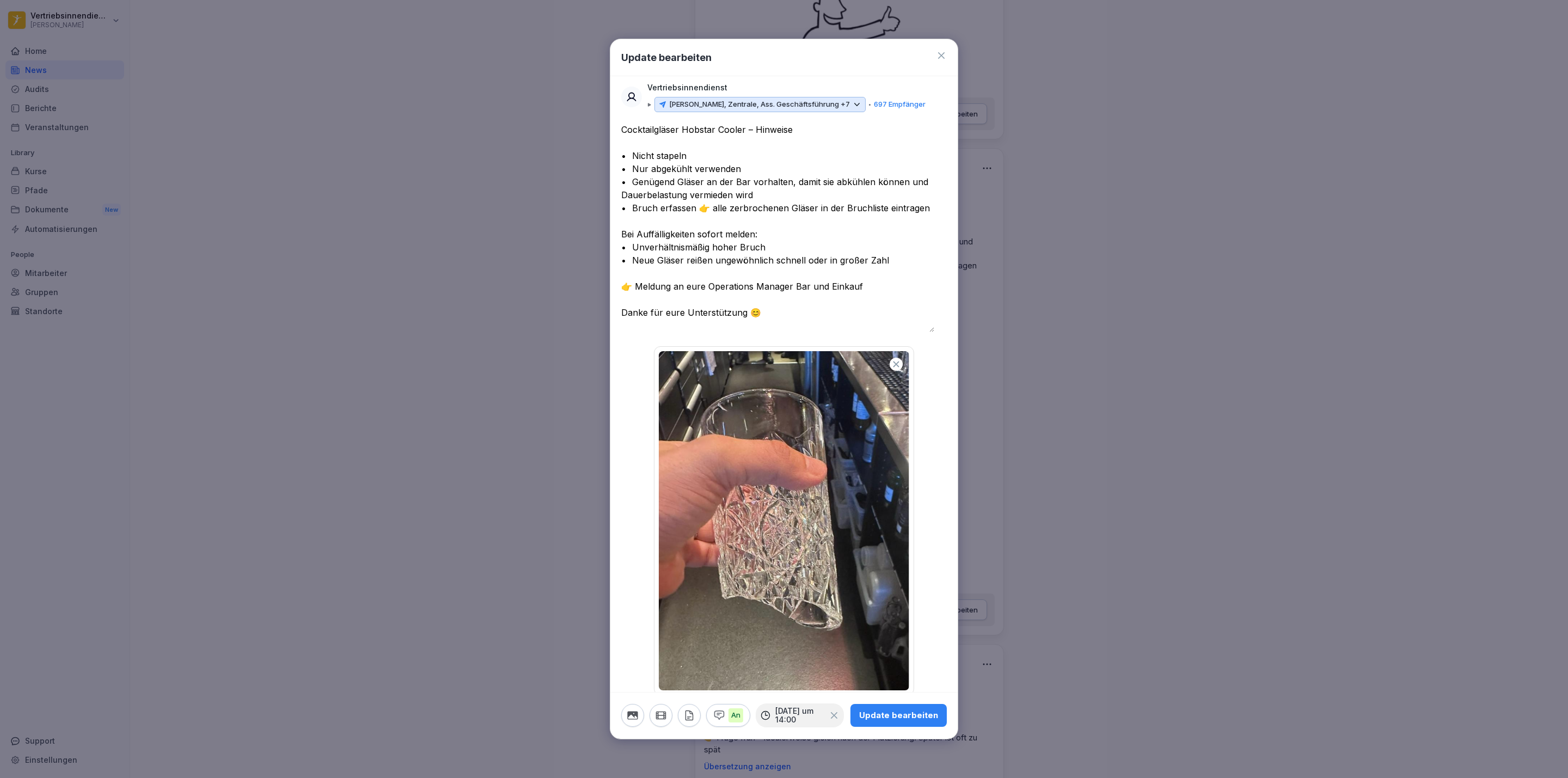
click at [867, 712] on div "Update bearbeiten" at bounding box center [898, 716] width 79 height 12
